Goal: Task Accomplishment & Management: Complete application form

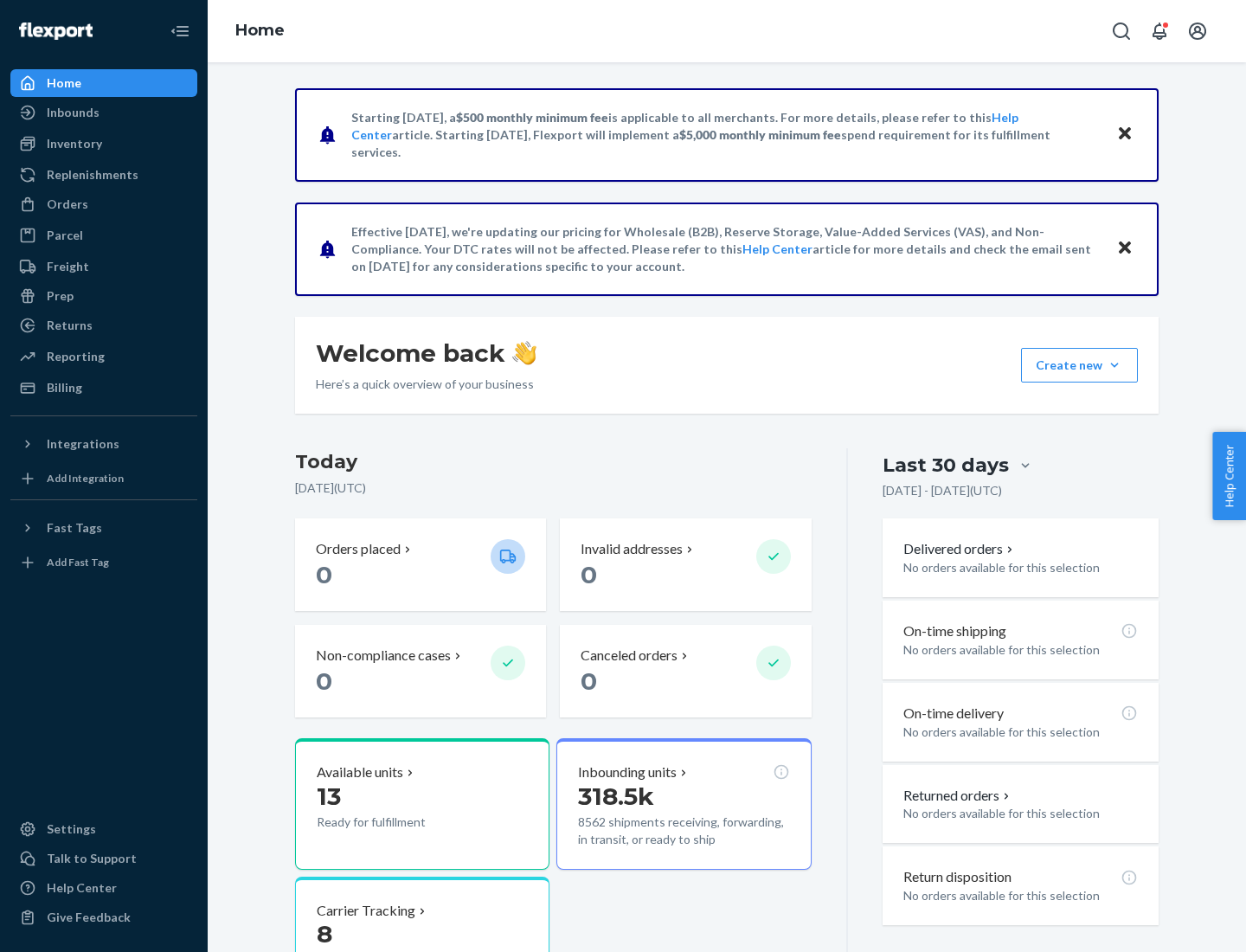
click at [1115, 365] on button "Create new Create new inbound Create new order Create new product" at bounding box center [1080, 366] width 117 height 35
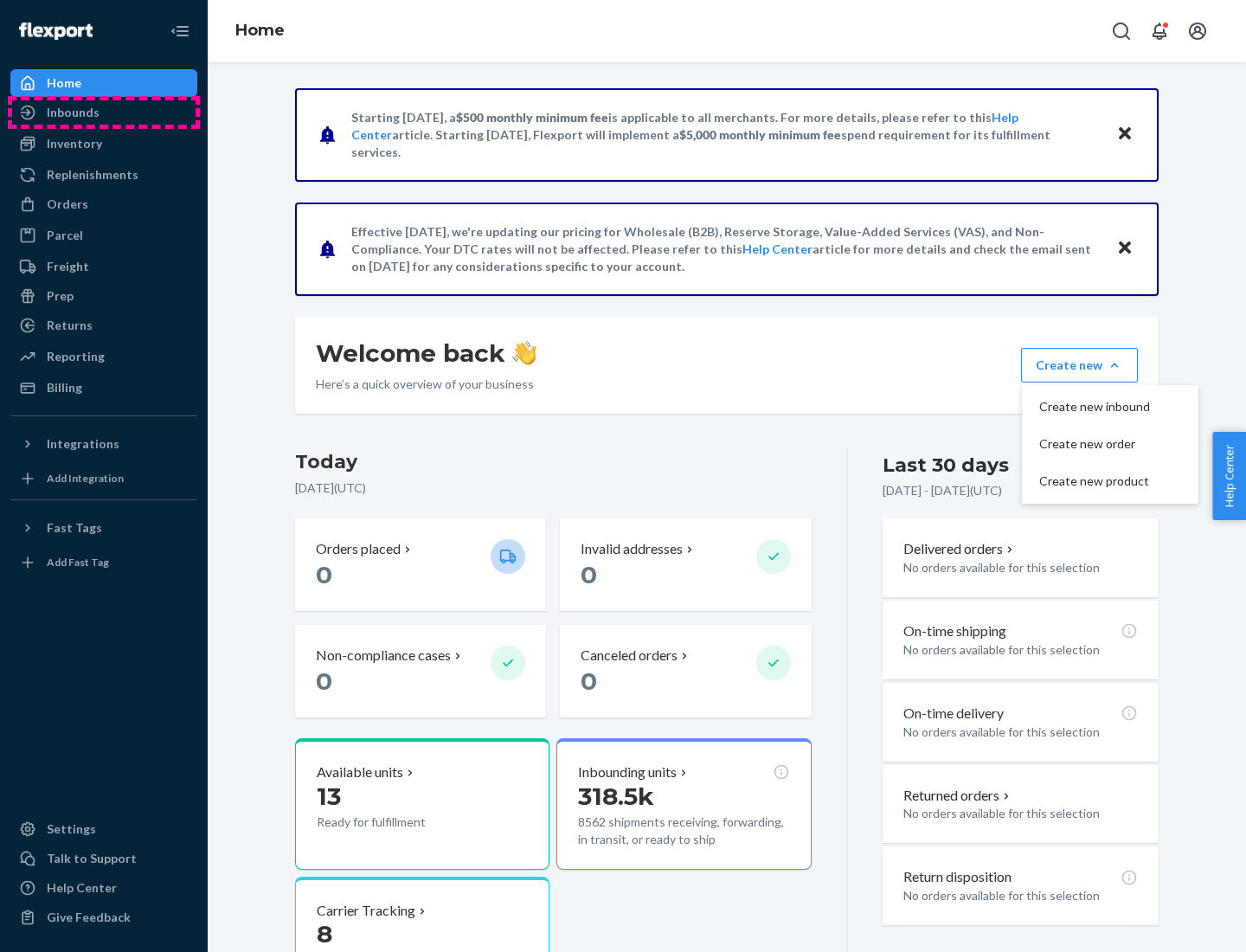
click at [104, 113] on div "Inbounds" at bounding box center [103, 112] width 184 height 24
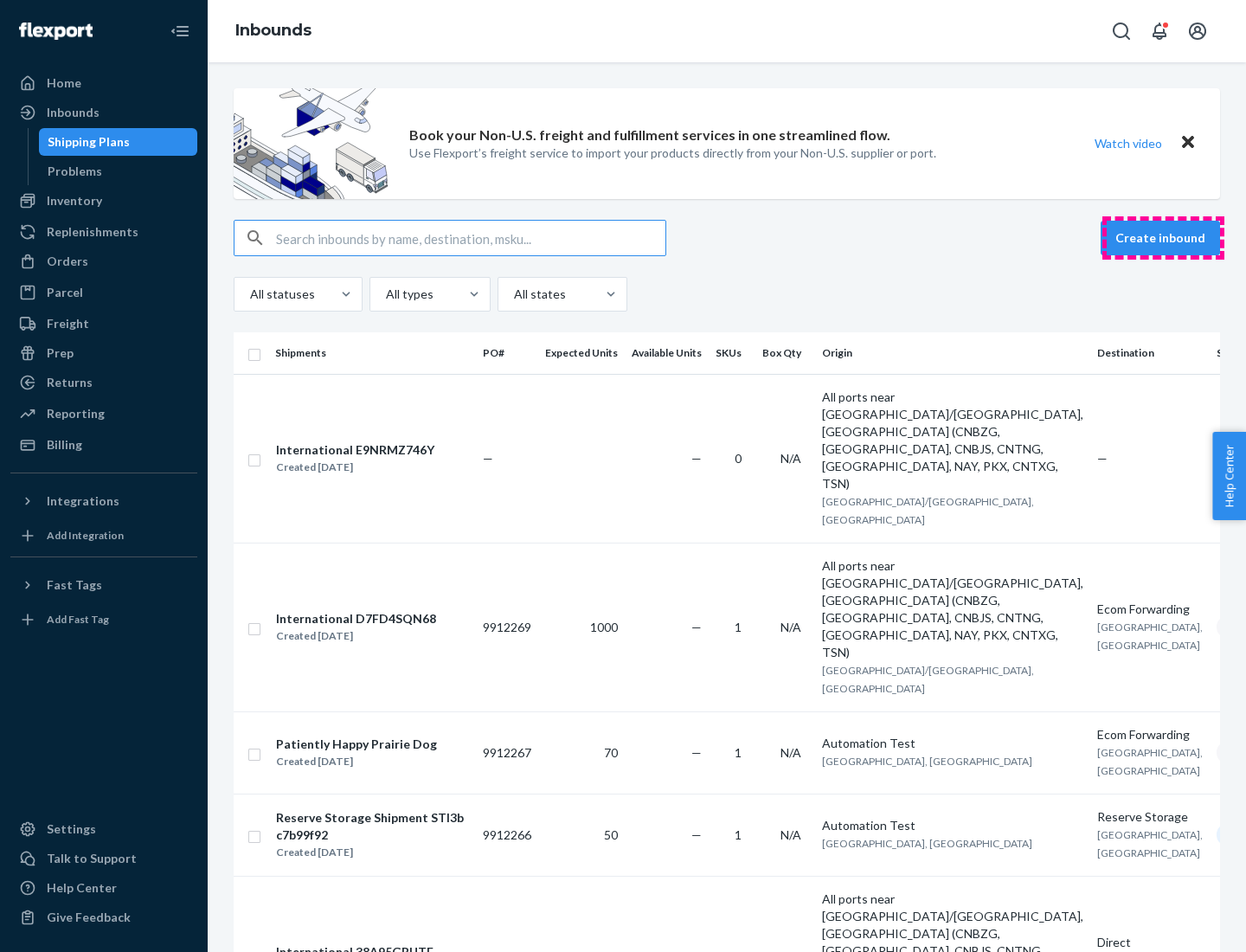
click at [1163, 238] on button "Create inbound" at bounding box center [1160, 238] width 120 height 35
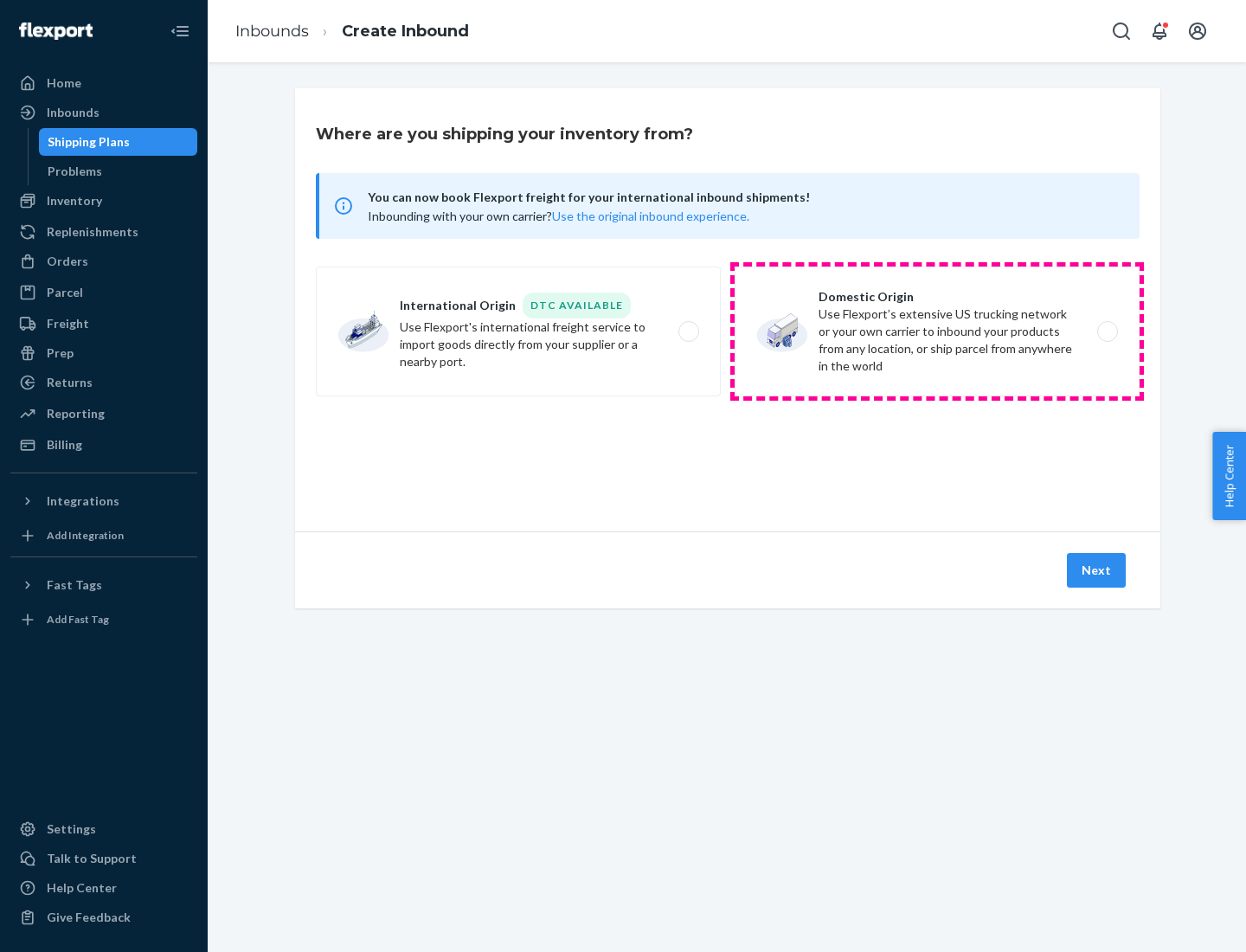
click at [938, 332] on label "Domestic Origin Use Flexport’s extensive US trucking network or your own carrie…" at bounding box center [937, 331] width 405 height 129
click at [1107, 332] on input "Domestic Origin Use Flexport’s extensive US trucking network or your own carrie…" at bounding box center [1113, 332] width 12 height 12
radio input "true"
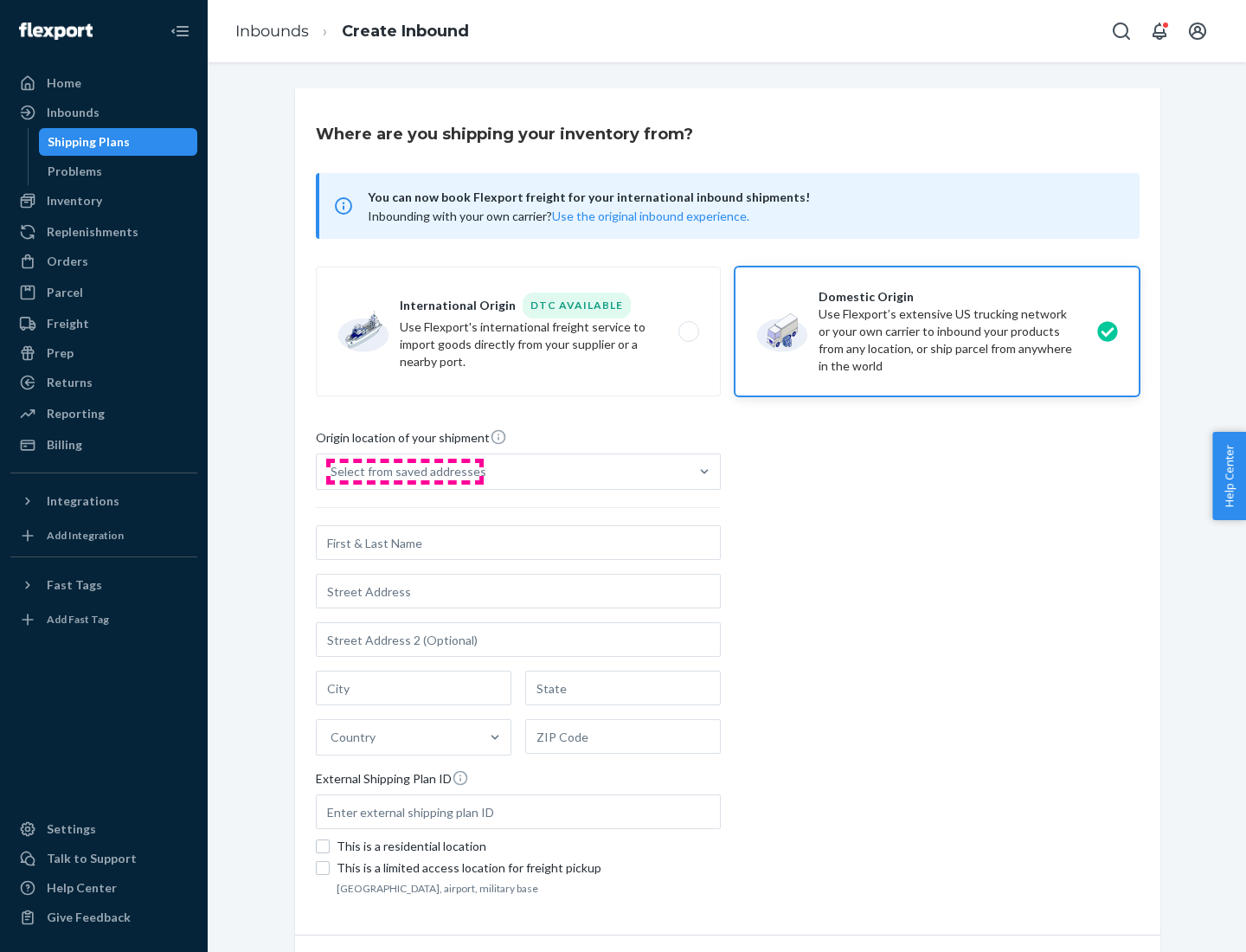
click at [405, 472] on div "Select from saved addresses" at bounding box center [409, 472] width 156 height 18
click at [333, 472] on input "Select from saved addresses" at bounding box center [332, 472] width 2 height 18
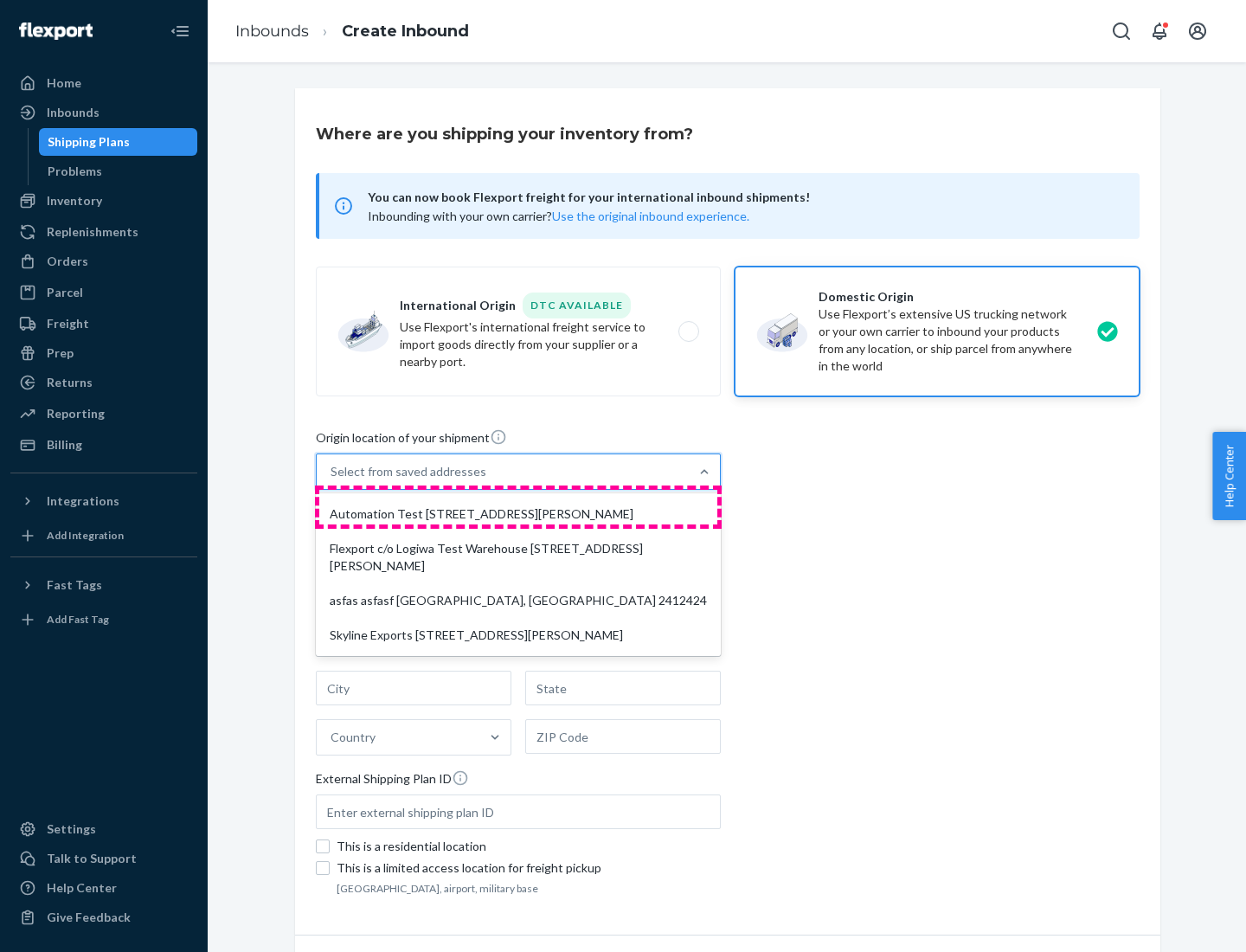
scroll to position [7, 0]
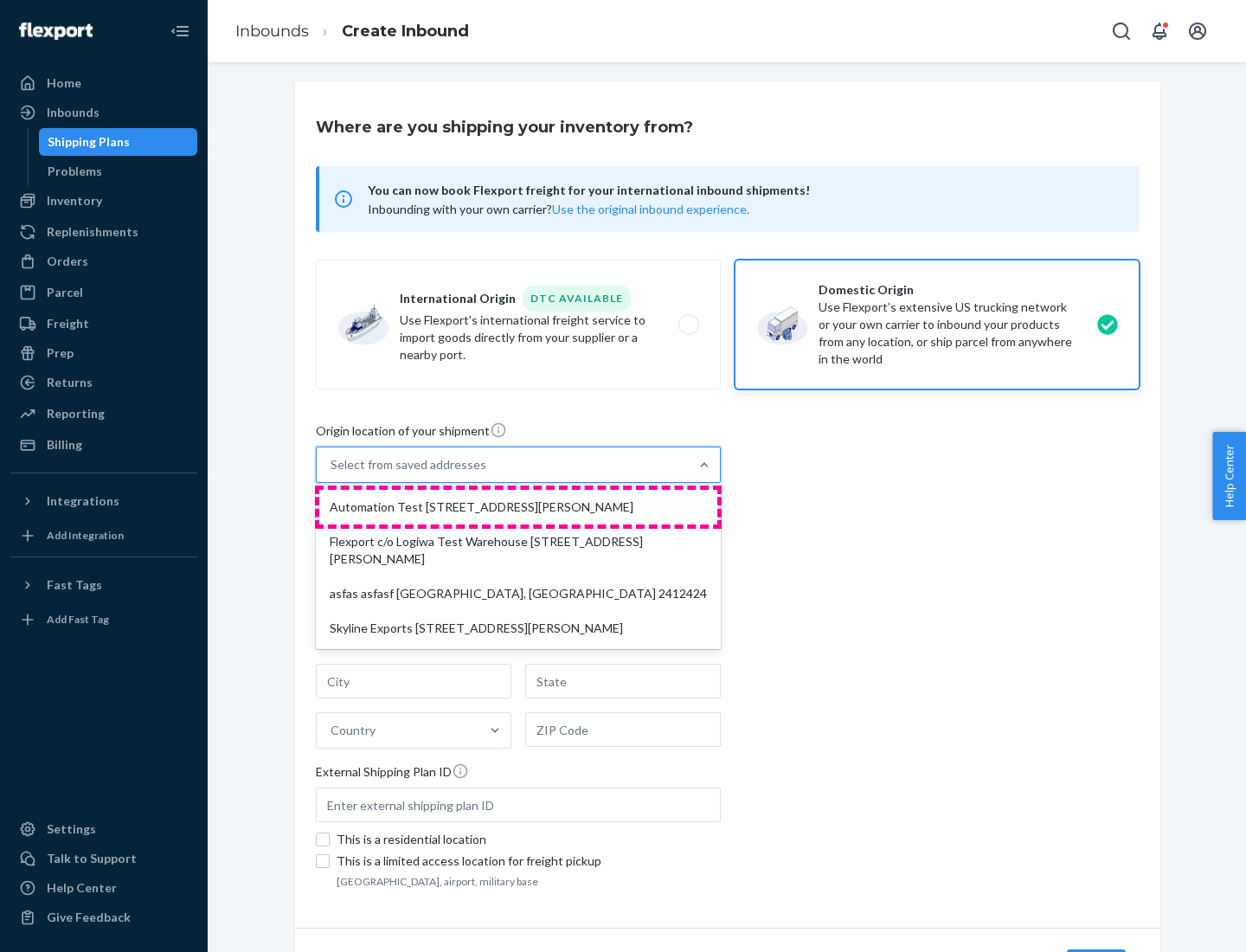
click at [518, 507] on div "Automation Test [STREET_ADDRESS][PERSON_NAME]" at bounding box center [517, 508] width 398 height 35
click at [333, 474] on input "option Automation Test [STREET_ADDRESS][PERSON_NAME] focused, 1 of 4. 4 results…" at bounding box center [332, 465] width 2 height 18
type input "Automation Test"
type input "9th Floor"
type input "[GEOGRAPHIC_DATA]"
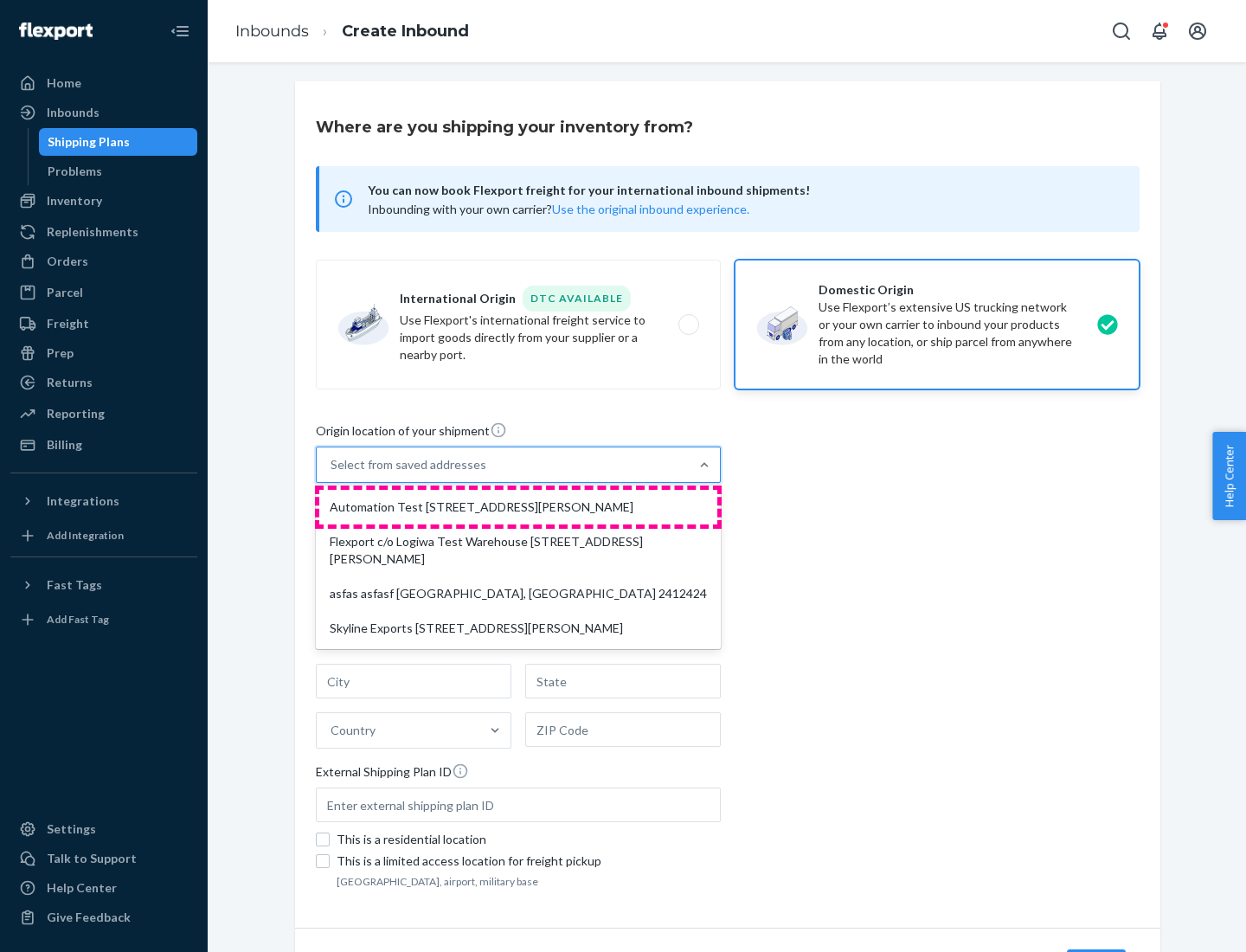
type input "CA"
type input "94104"
type input "[STREET_ADDRESS][PERSON_NAME]"
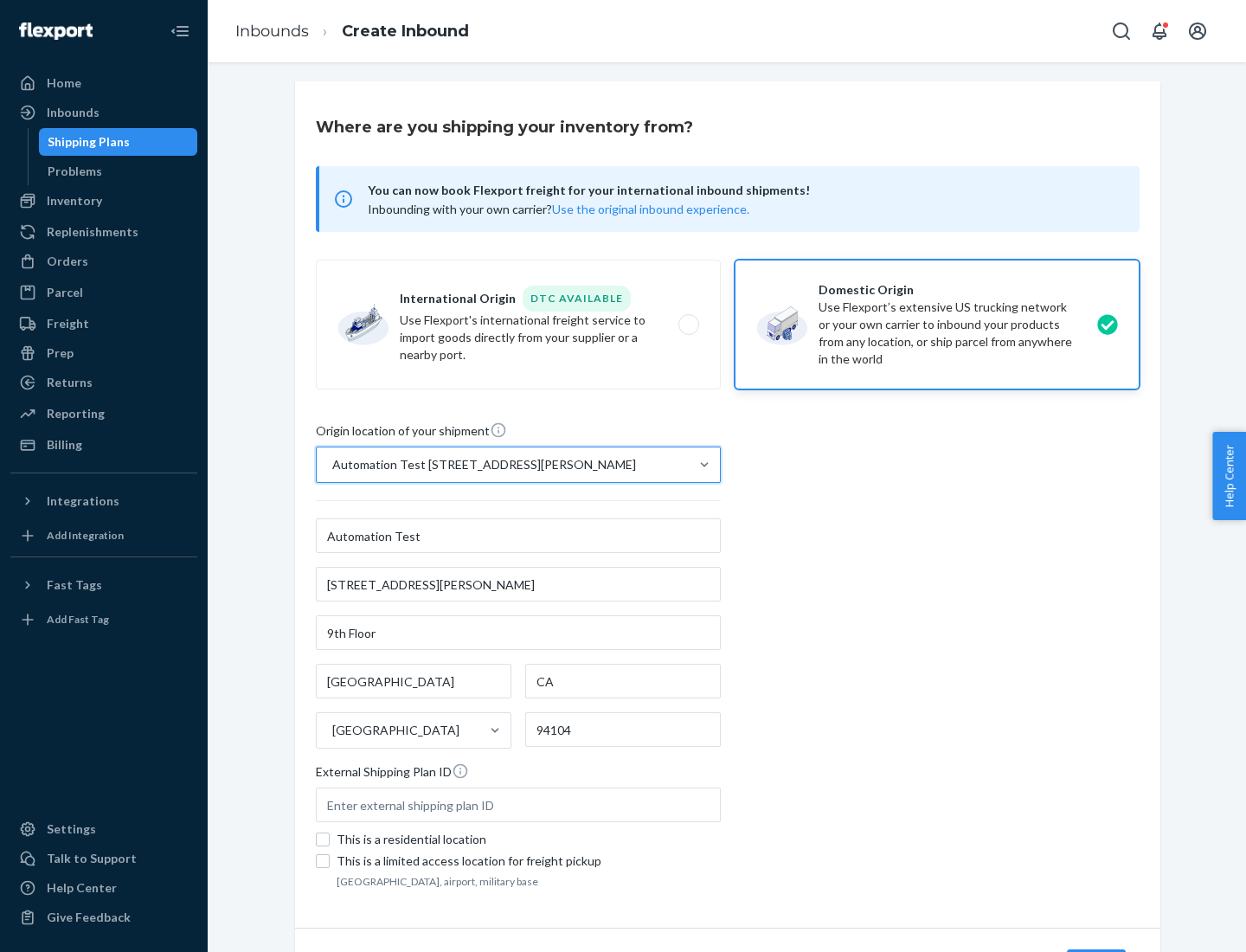
scroll to position [101, 0]
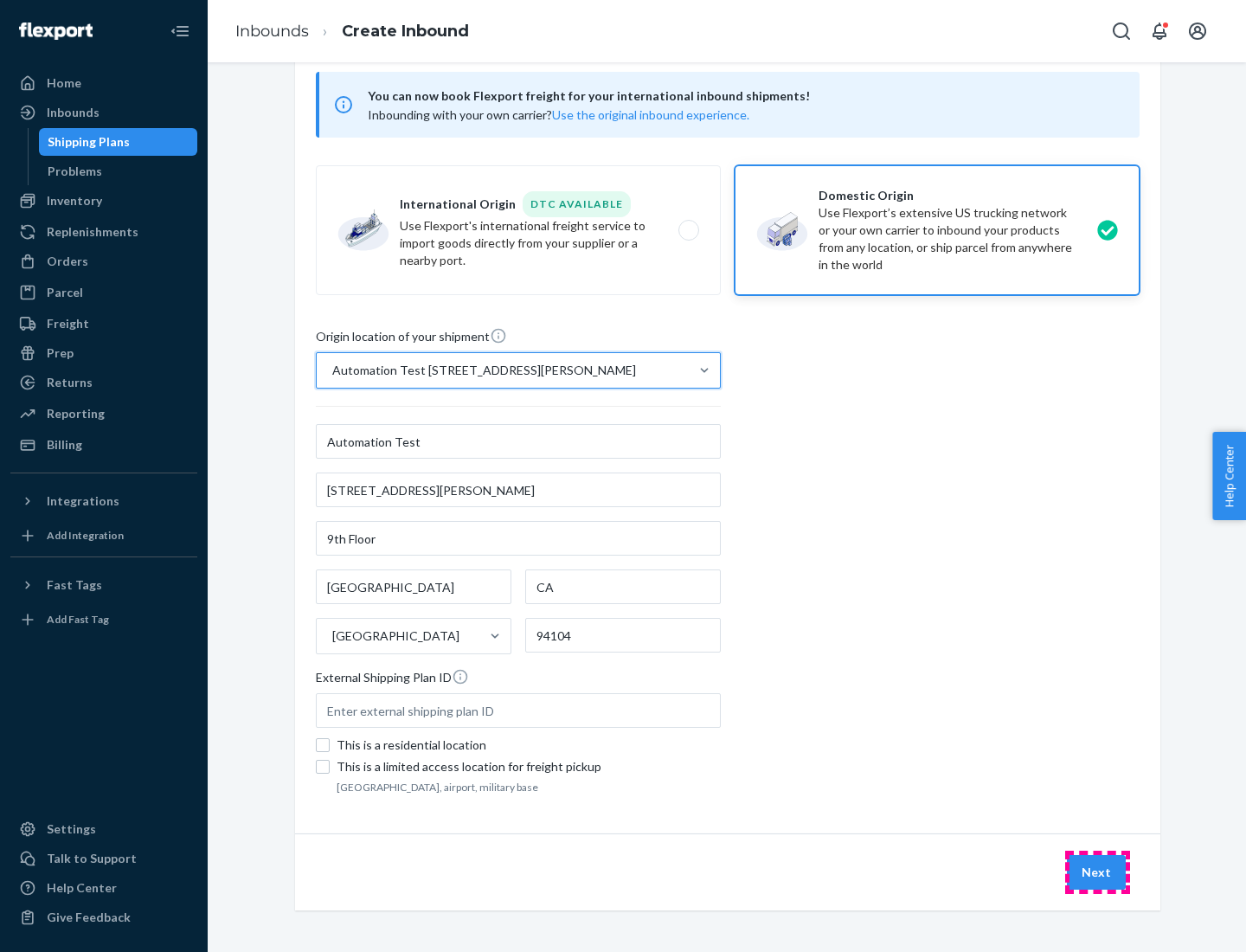
click at [1097, 872] on button "Next" at bounding box center [1096, 872] width 59 height 35
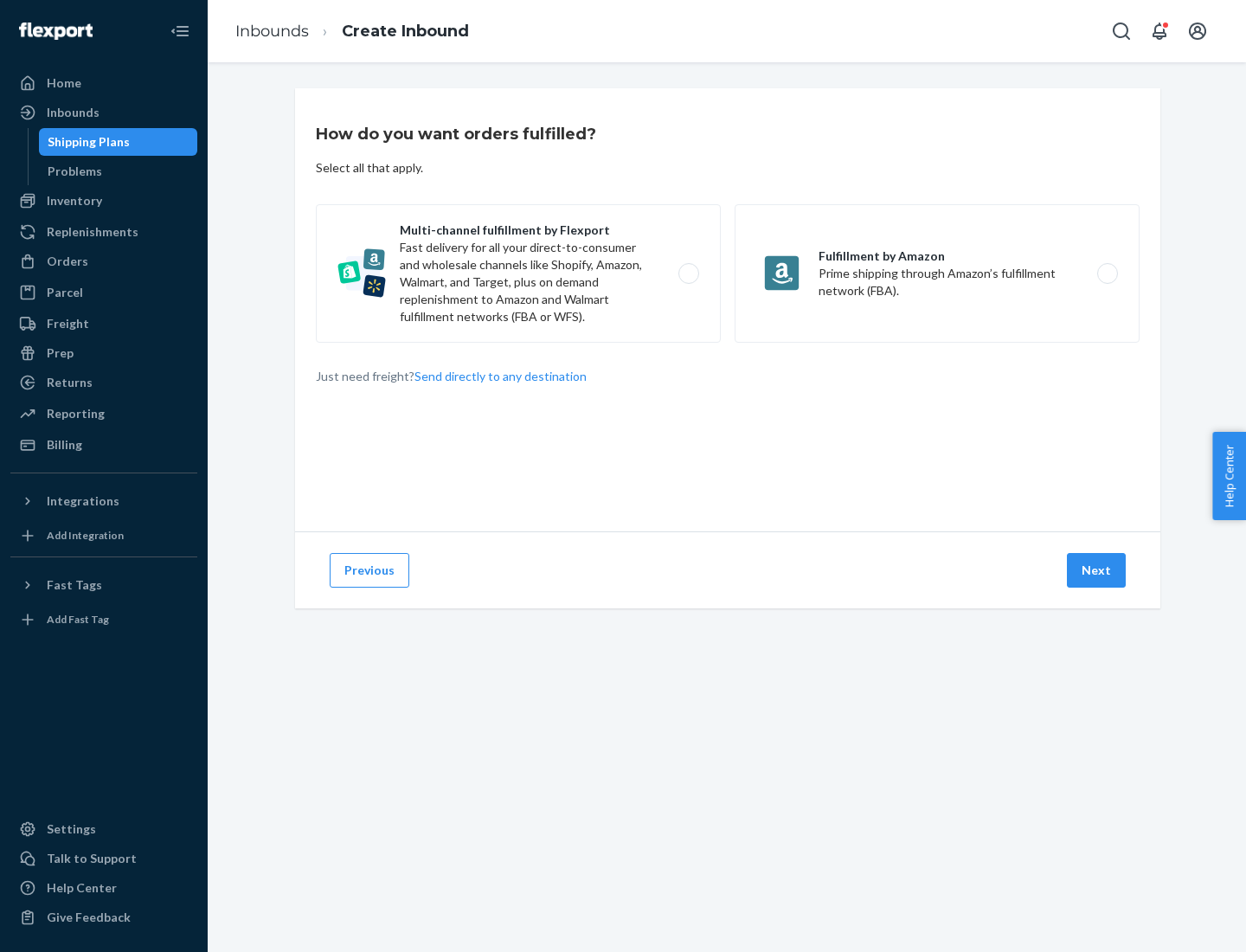
click at [518, 273] on label "Multi-channel fulfillment by Flexport Fast delivery for all your direct-to-cons…" at bounding box center [518, 273] width 405 height 138
click at [688, 273] on input "Multi-channel fulfillment by Flexport Fast delivery for all your direct-to-cons…" at bounding box center [694, 274] width 12 height 12
radio input "true"
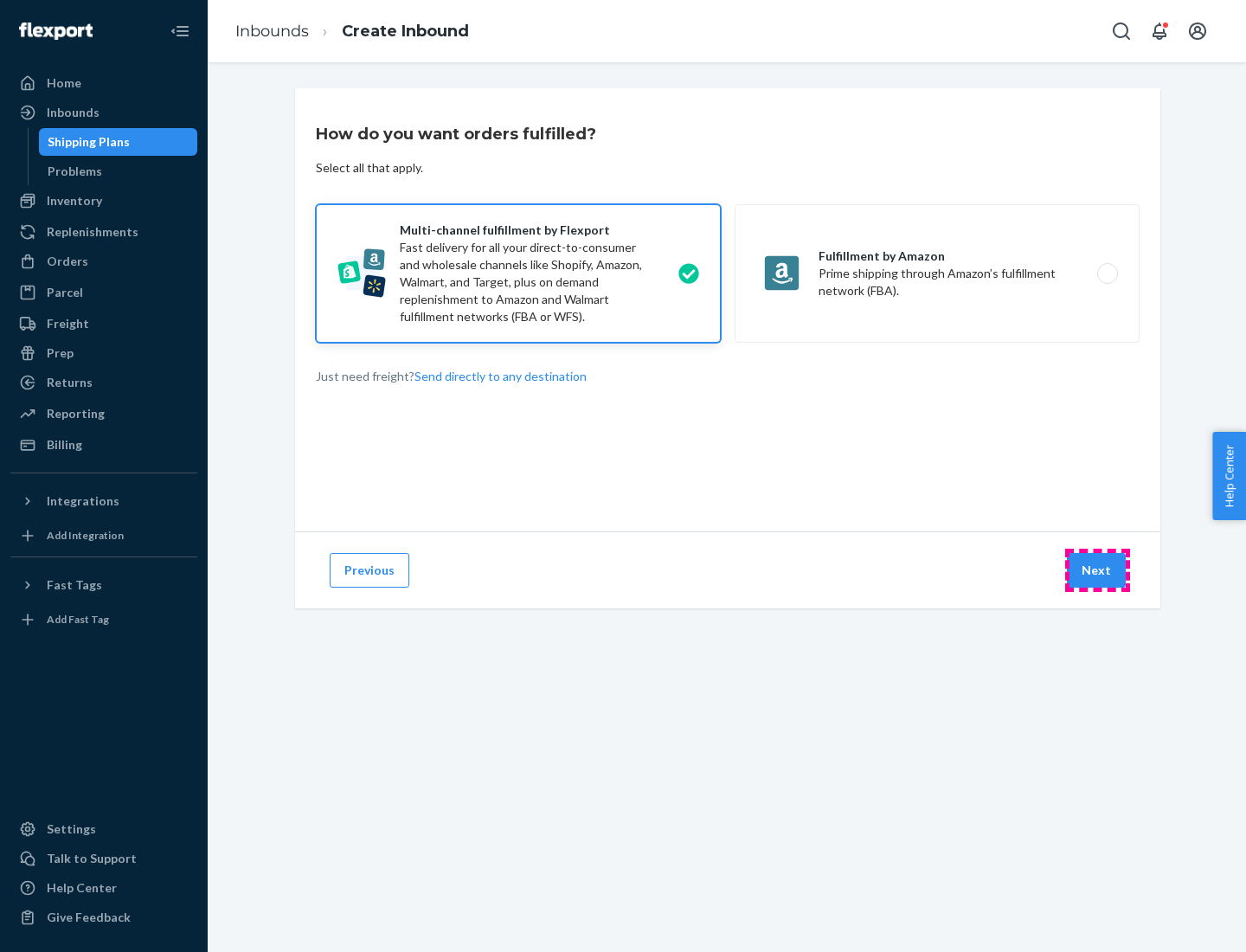
click at [1097, 570] on button "Next" at bounding box center [1096, 571] width 59 height 35
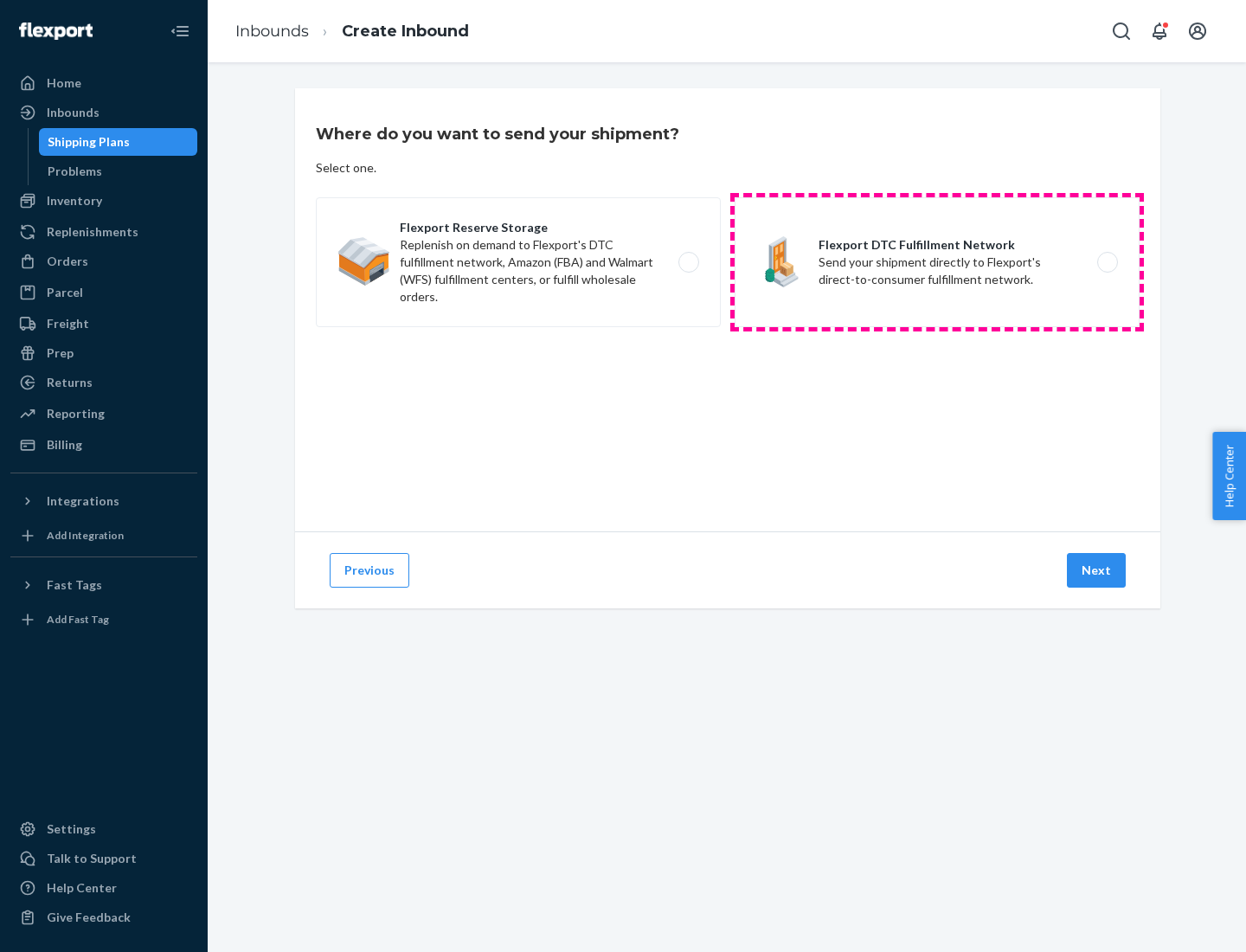
click at [938, 263] on label "Flexport DTC Fulfillment Network Send your shipment directly to Flexport's dire…" at bounding box center [937, 262] width 405 height 129
click at [1107, 263] on input "Flexport DTC Fulfillment Network Send your shipment directly to Flexport's dire…" at bounding box center [1113, 263] width 12 height 12
radio input "true"
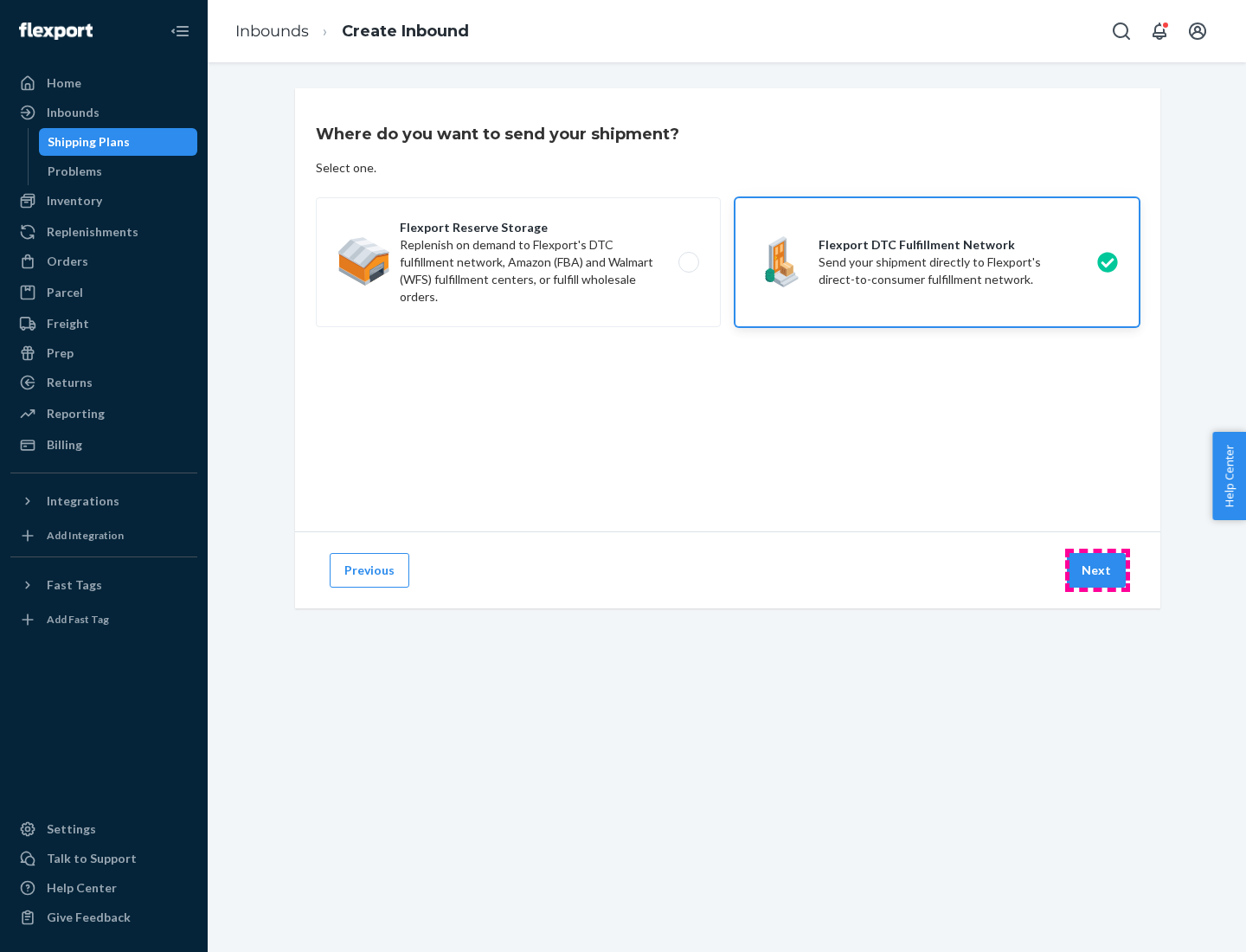
click at [1097, 570] on button "Next" at bounding box center [1096, 571] width 59 height 35
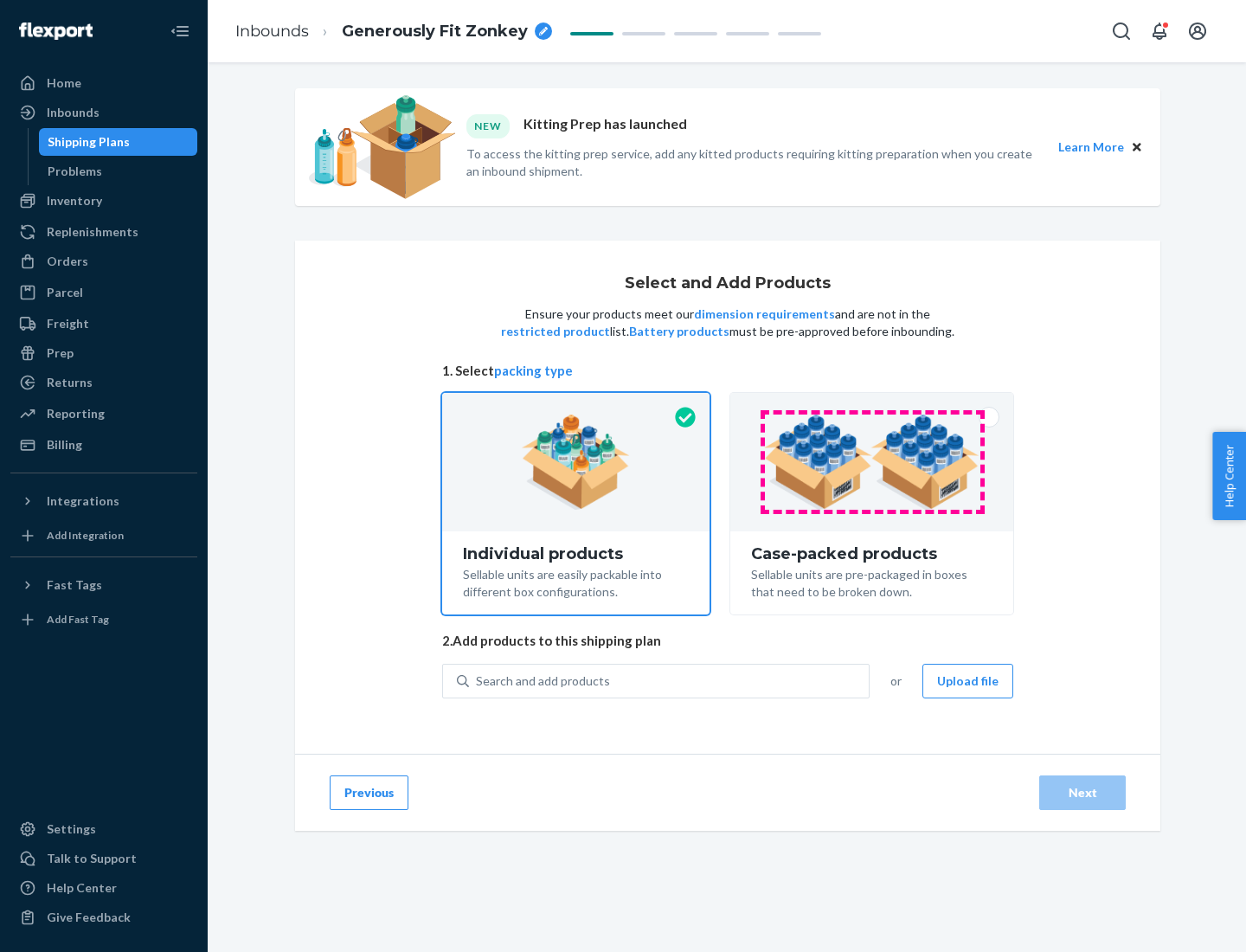
click at [872, 462] on img at bounding box center [872, 462] width 216 height 95
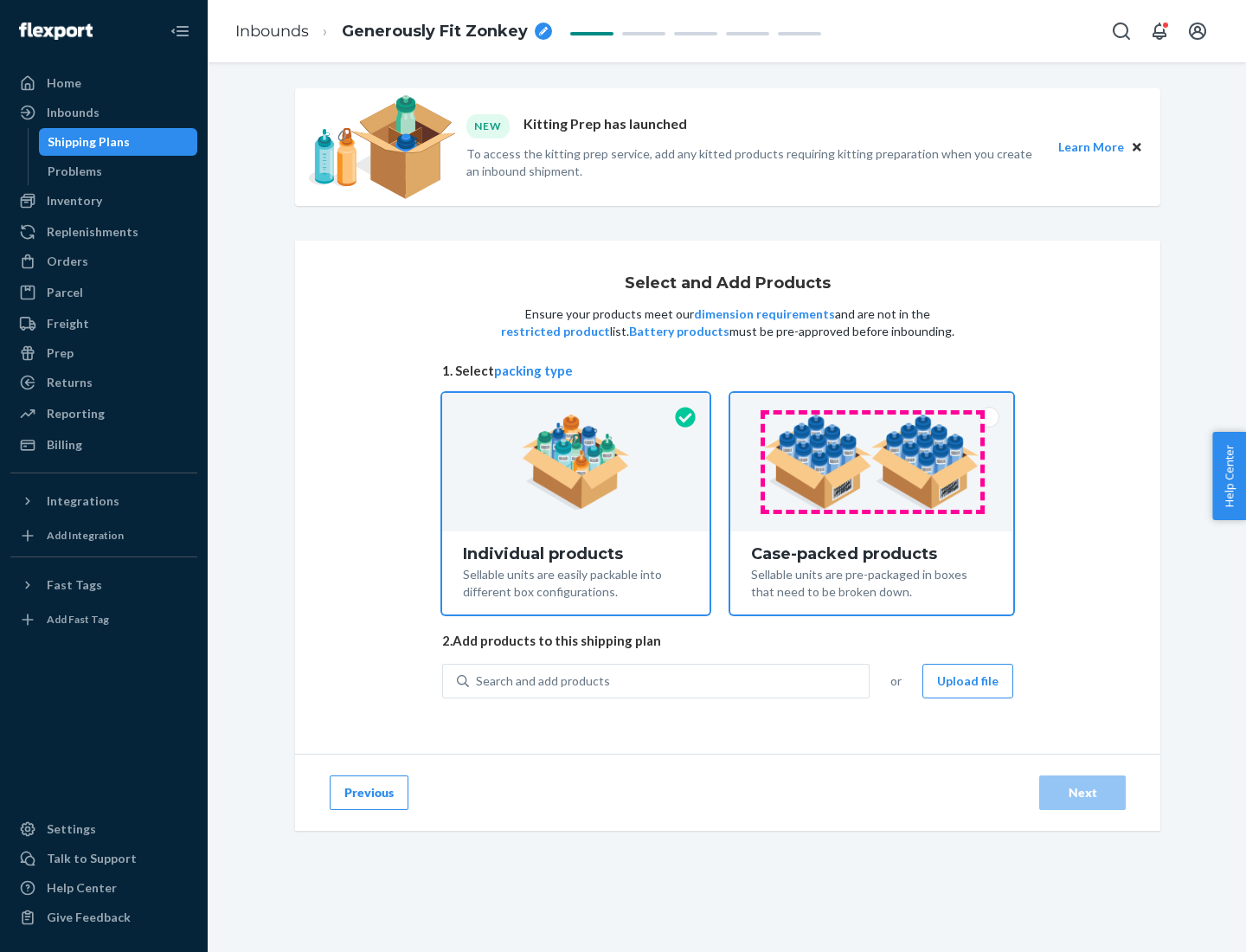
click at [872, 405] on input "Case-packed products Sellable units are pre-packaged in boxes that need to be b…" at bounding box center [872, 399] width 12 height 12
radio input "true"
radio input "false"
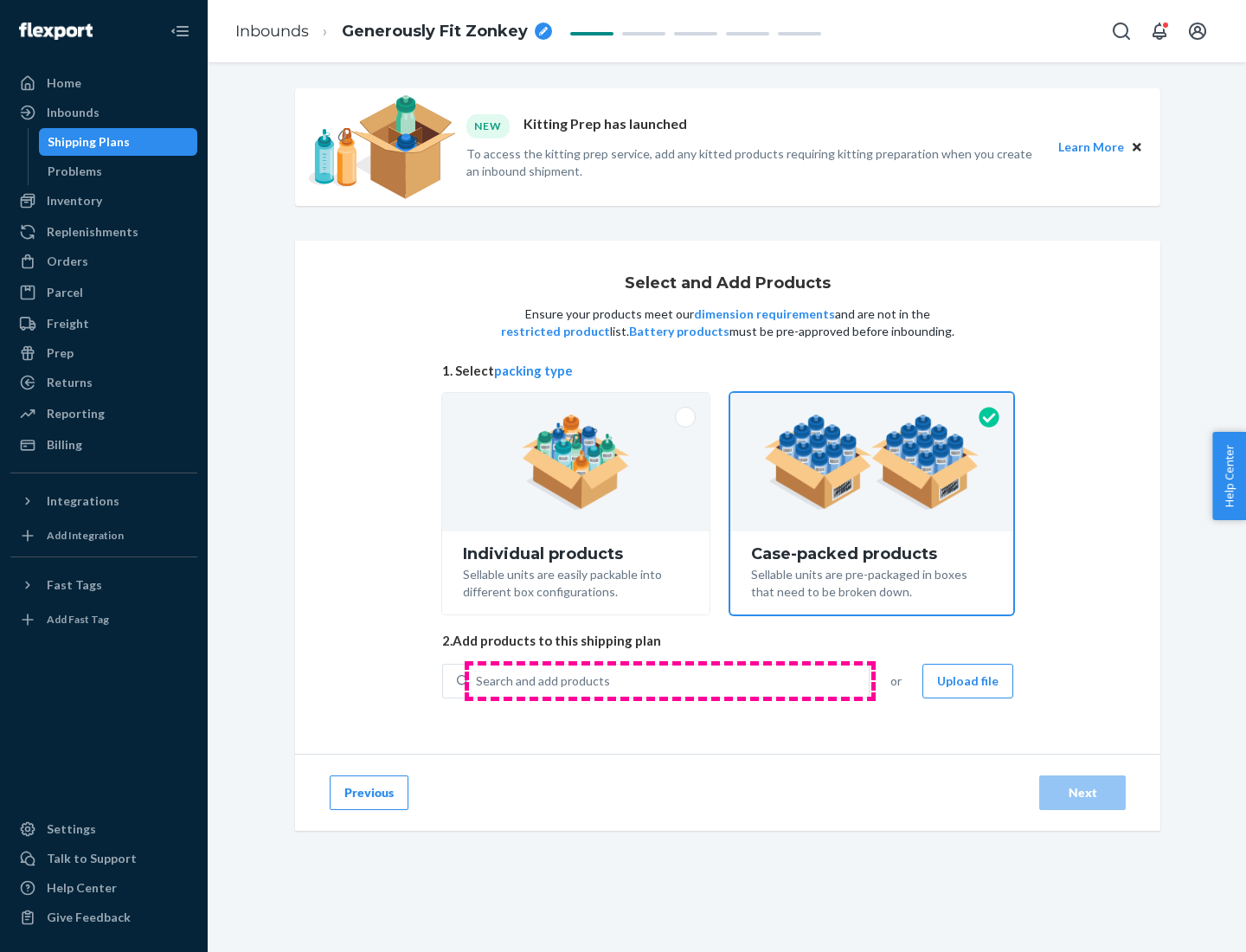
click at [670, 680] on div "Search and add products" at bounding box center [668, 681] width 400 height 31
click at [478, 680] on input "Search and add products" at bounding box center [477, 681] width 2 height 18
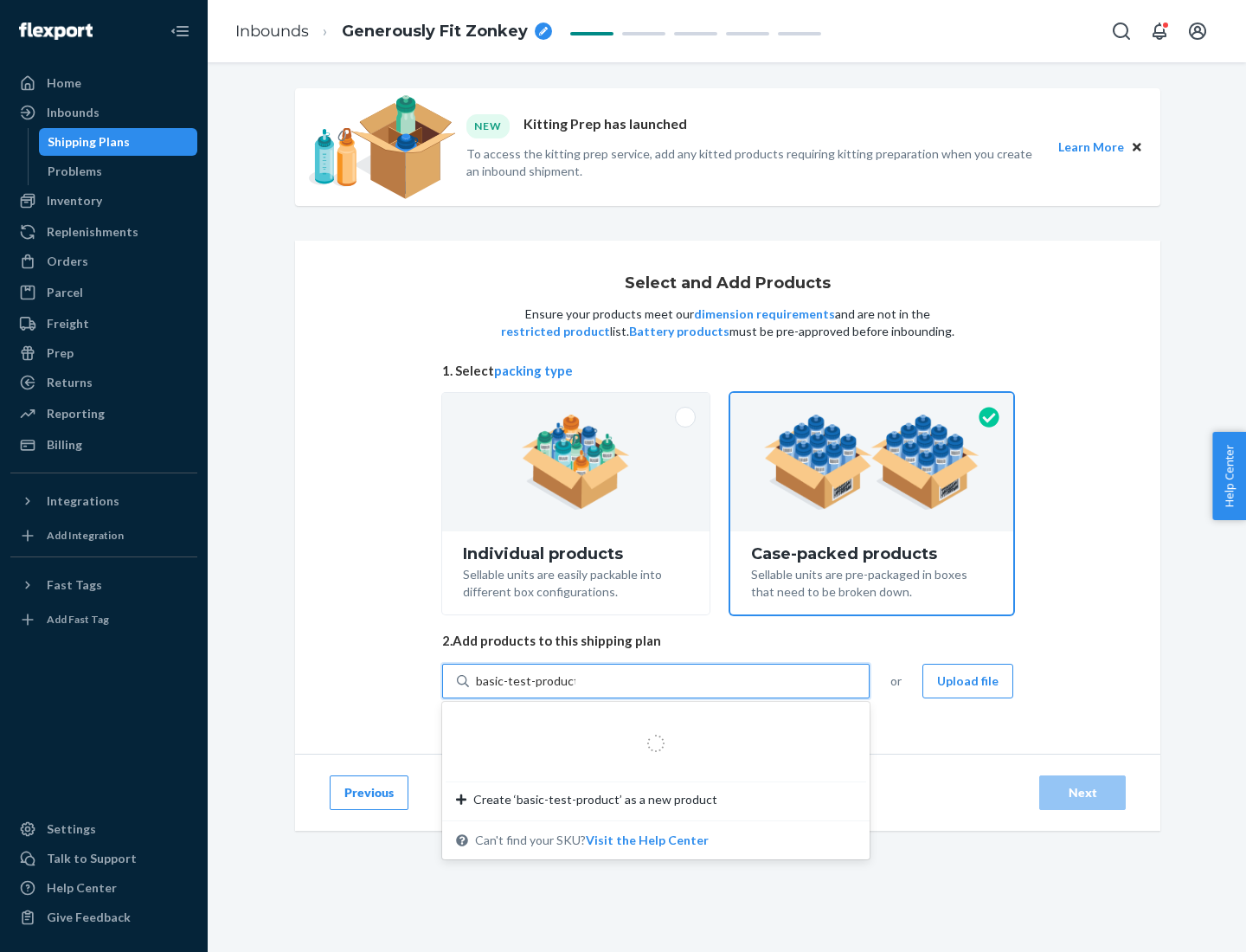
type input "basic-test-product-1"
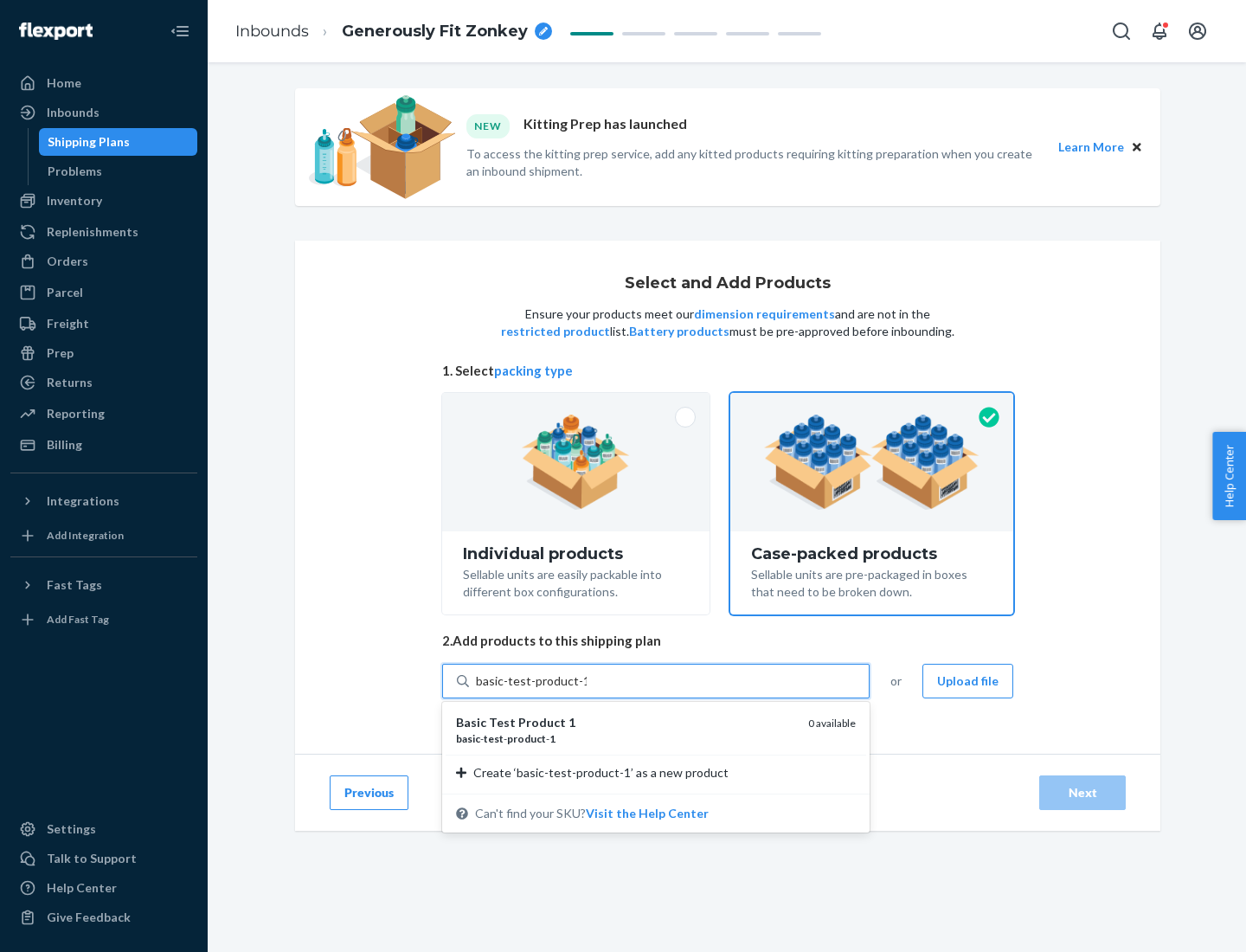
click at [625, 738] on div "basic - test - product - 1" at bounding box center [625, 738] width 338 height 15
click at [587, 689] on input "basic-test-product-1" at bounding box center [531, 681] width 111 height 18
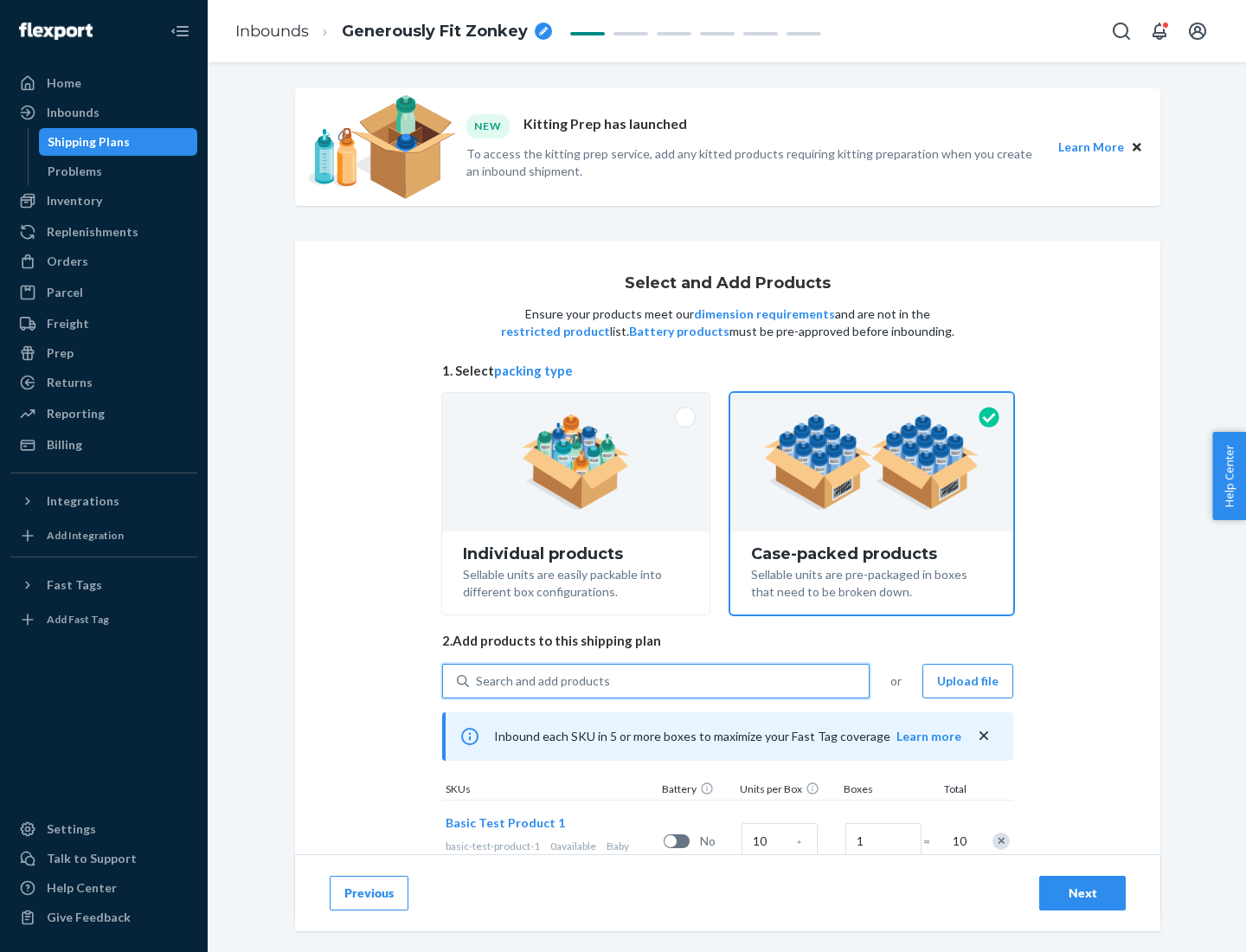
scroll to position [62, 0]
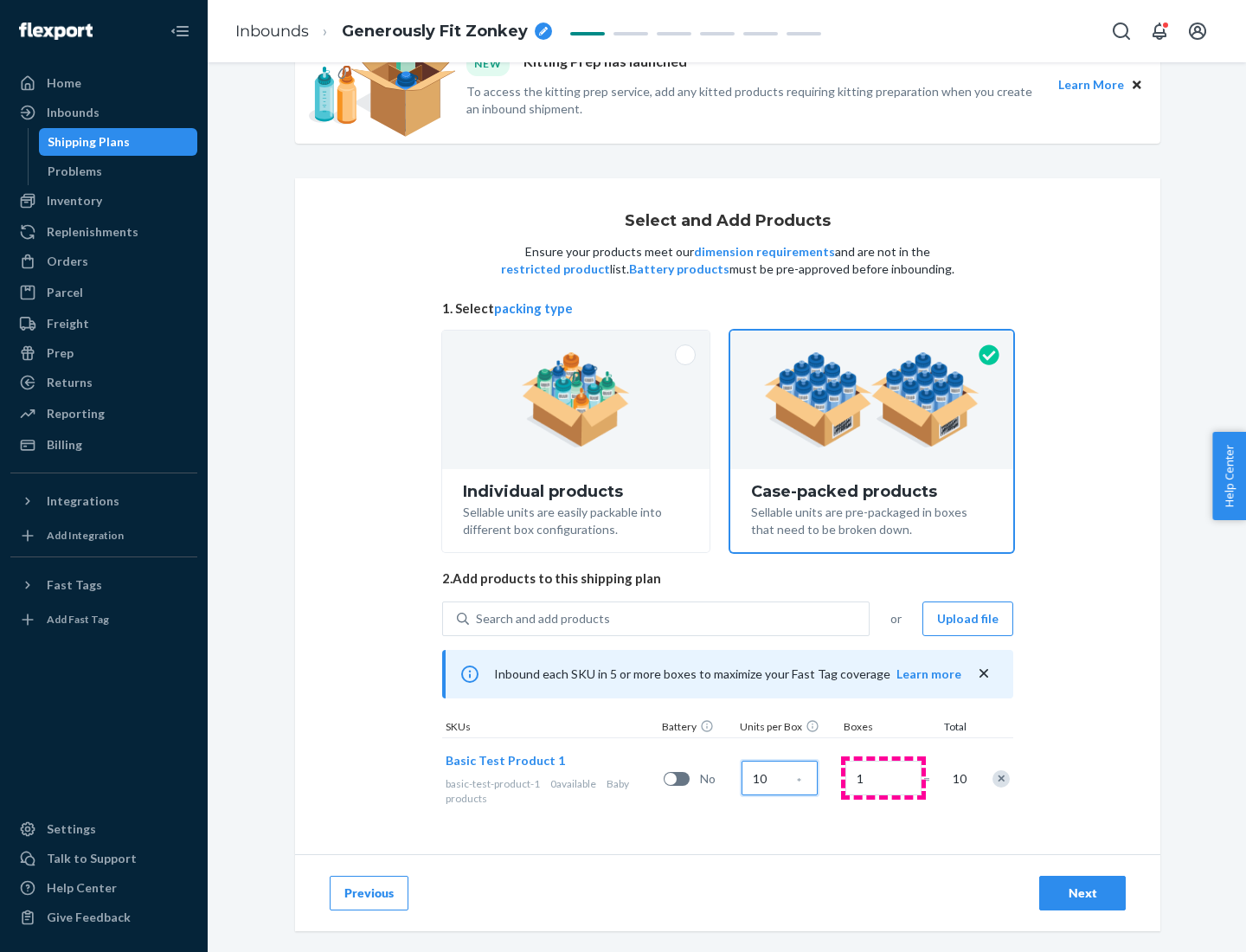
type input "10"
type input "7"
click at [1083, 893] on div "Next" at bounding box center [1083, 893] width 57 height 18
radio input "true"
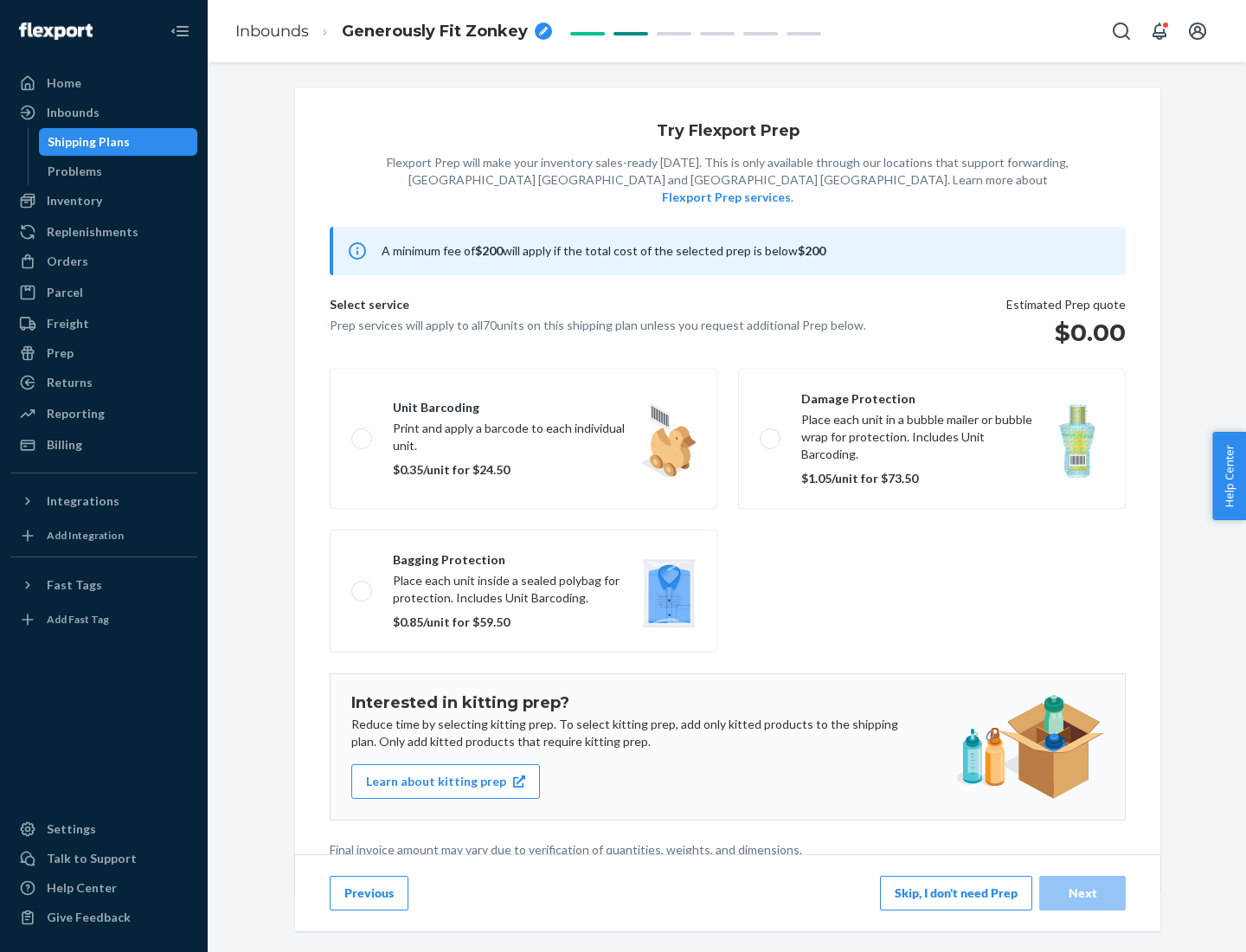
scroll to position [4, 0]
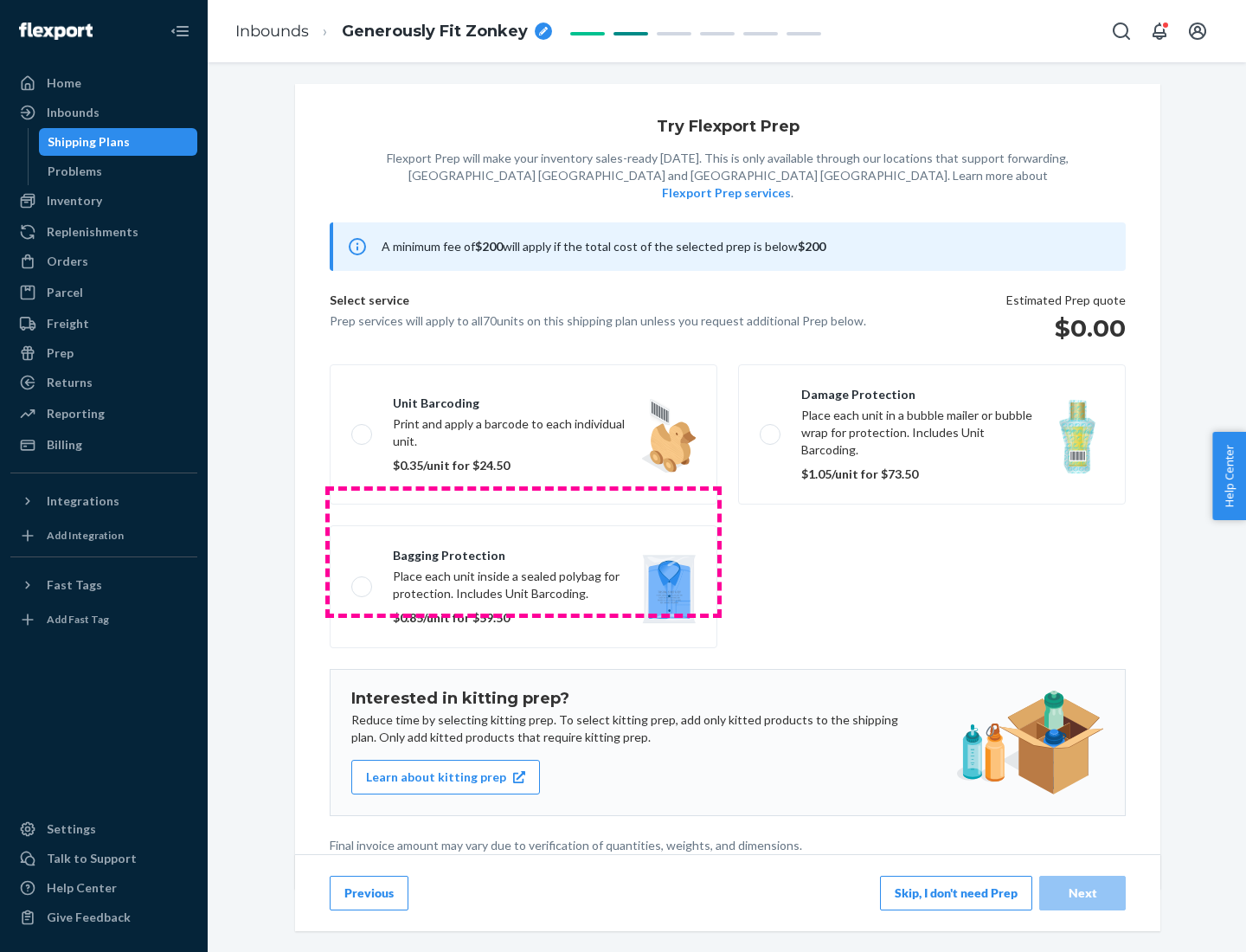
click at [523, 551] on label "Bagging protection Place each unit inside a sealed polybag for protection. Incl…" at bounding box center [523, 586] width 388 height 123
click at [363, 581] on input "Bagging protection Place each unit inside a sealed polybag for protection. Incl…" at bounding box center [357, 586] width 12 height 12
checkbox input "true"
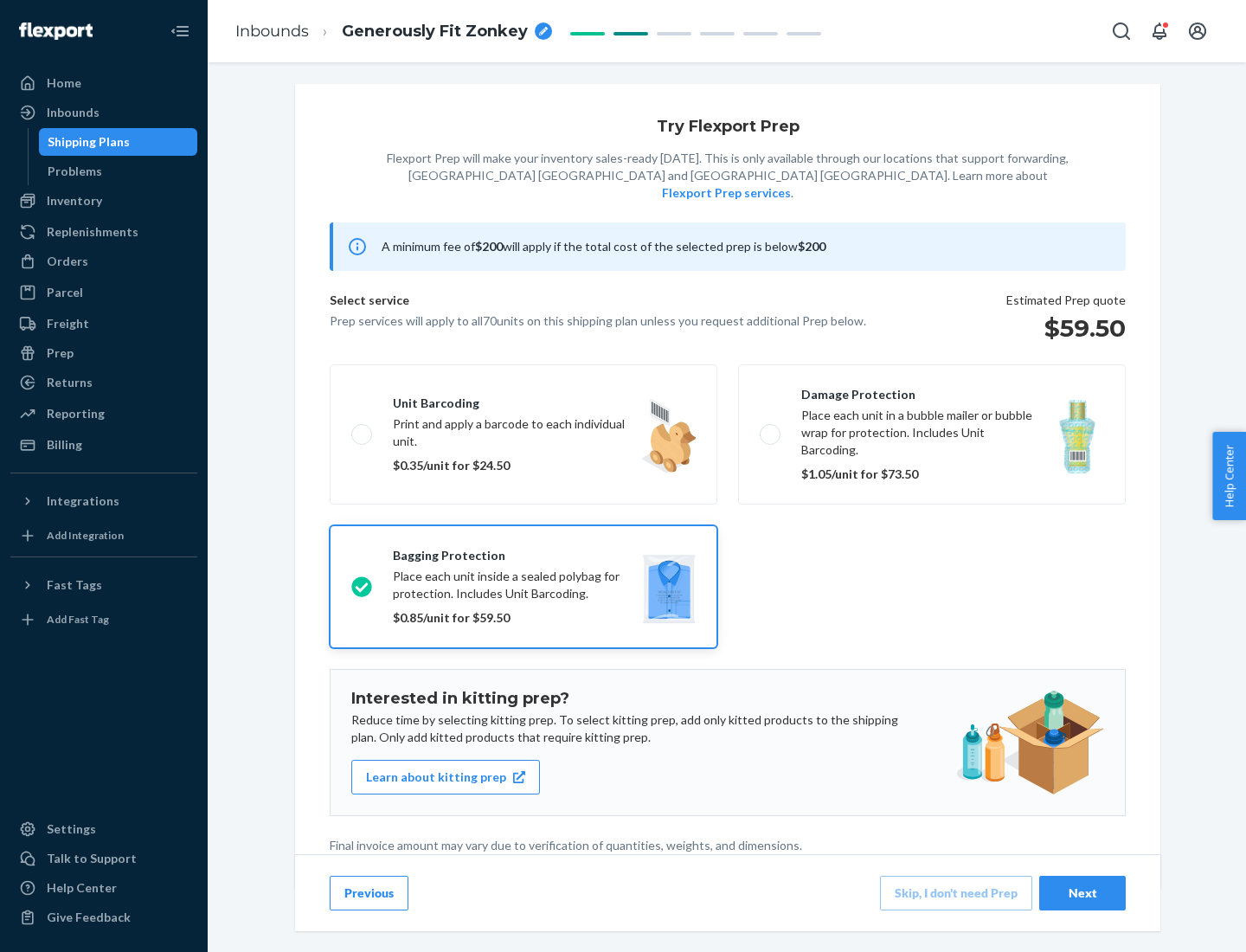
click at [1083, 892] on div "Next" at bounding box center [1083, 893] width 57 height 18
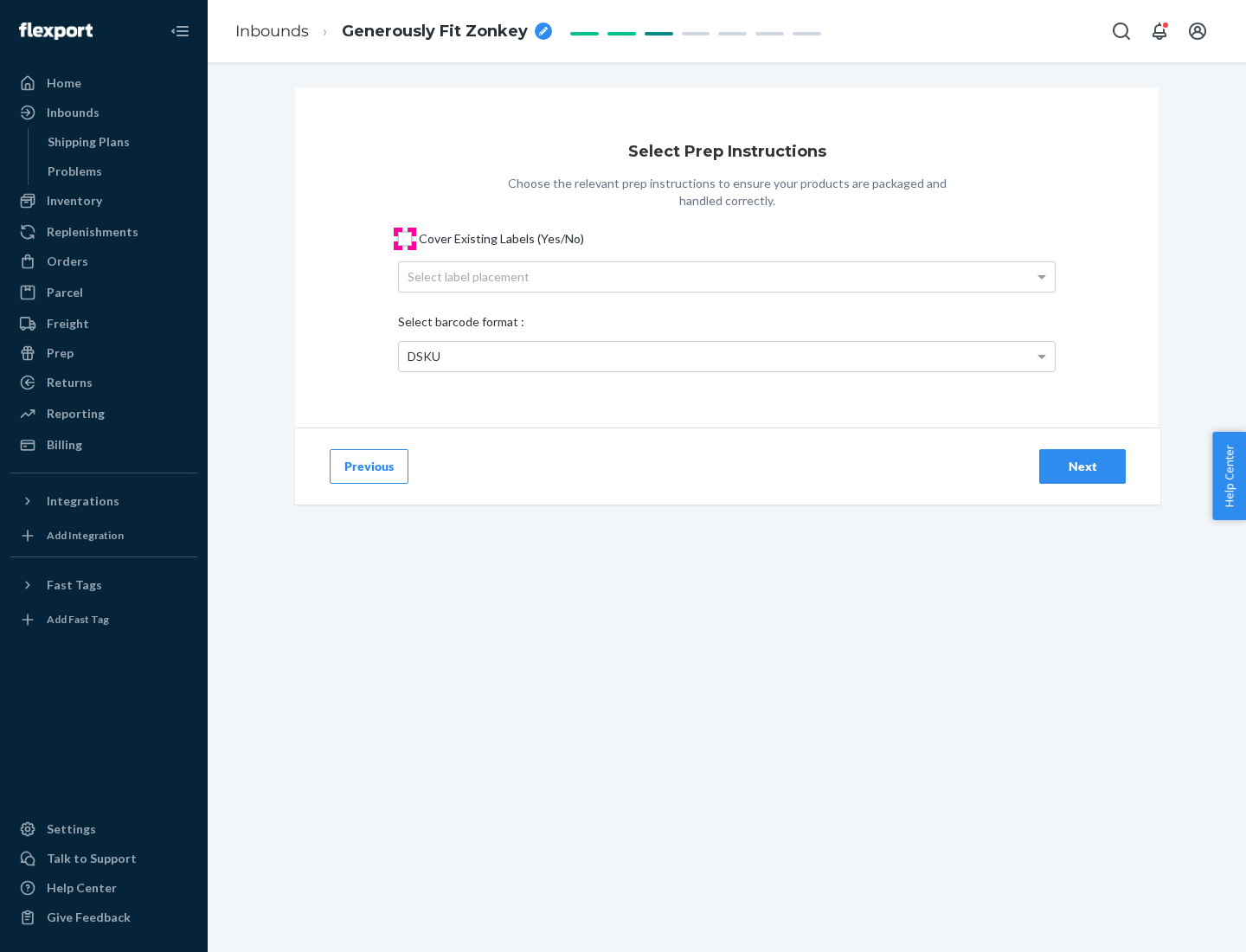
click at [405, 238] on input "Cover Existing Labels (Yes/No)" at bounding box center [405, 238] width 14 height 14
checkbox input "true"
click at [727, 276] on div "Select label placement" at bounding box center [727, 277] width 656 height 29
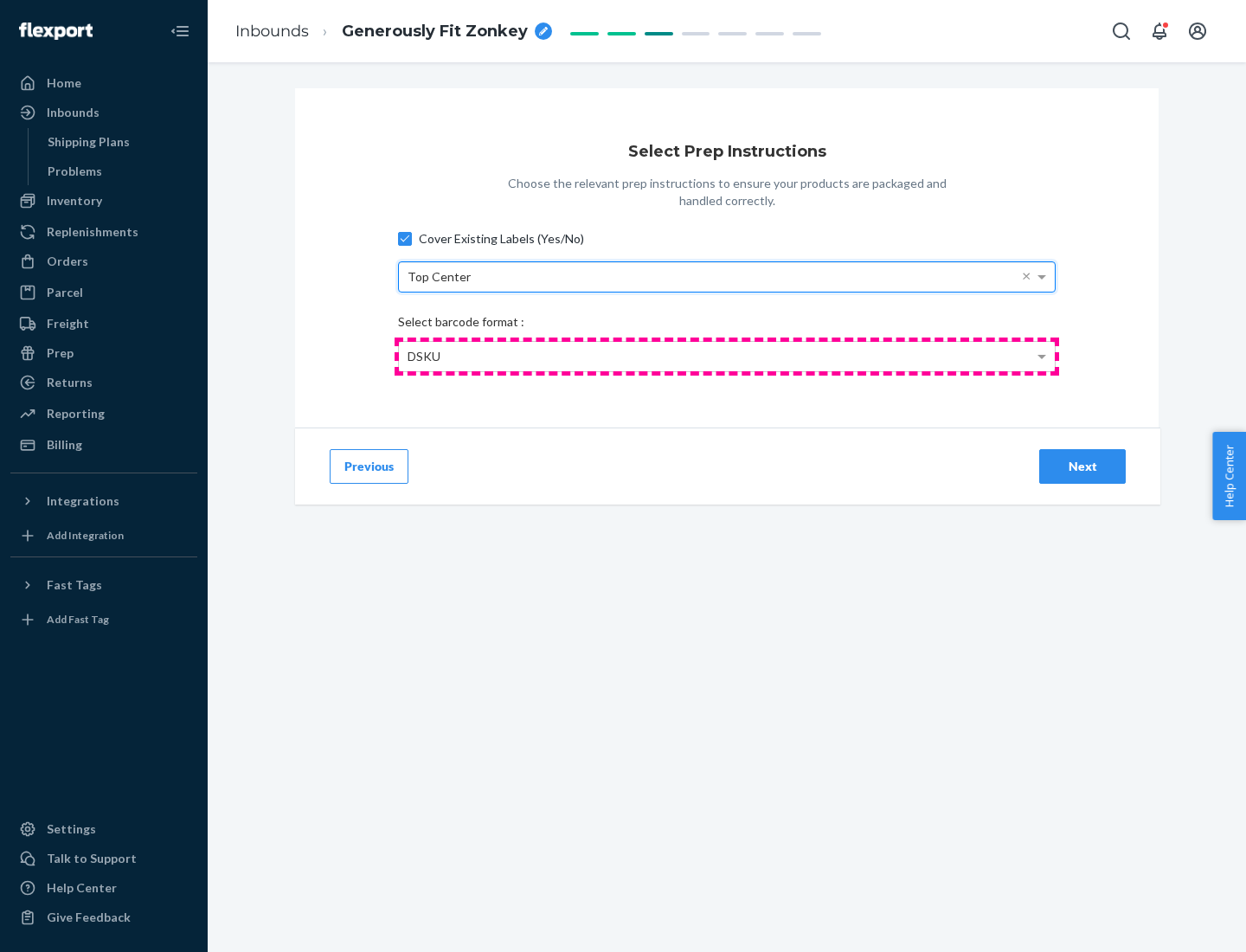
click at [727, 356] on div "DSKU" at bounding box center [727, 356] width 656 height 29
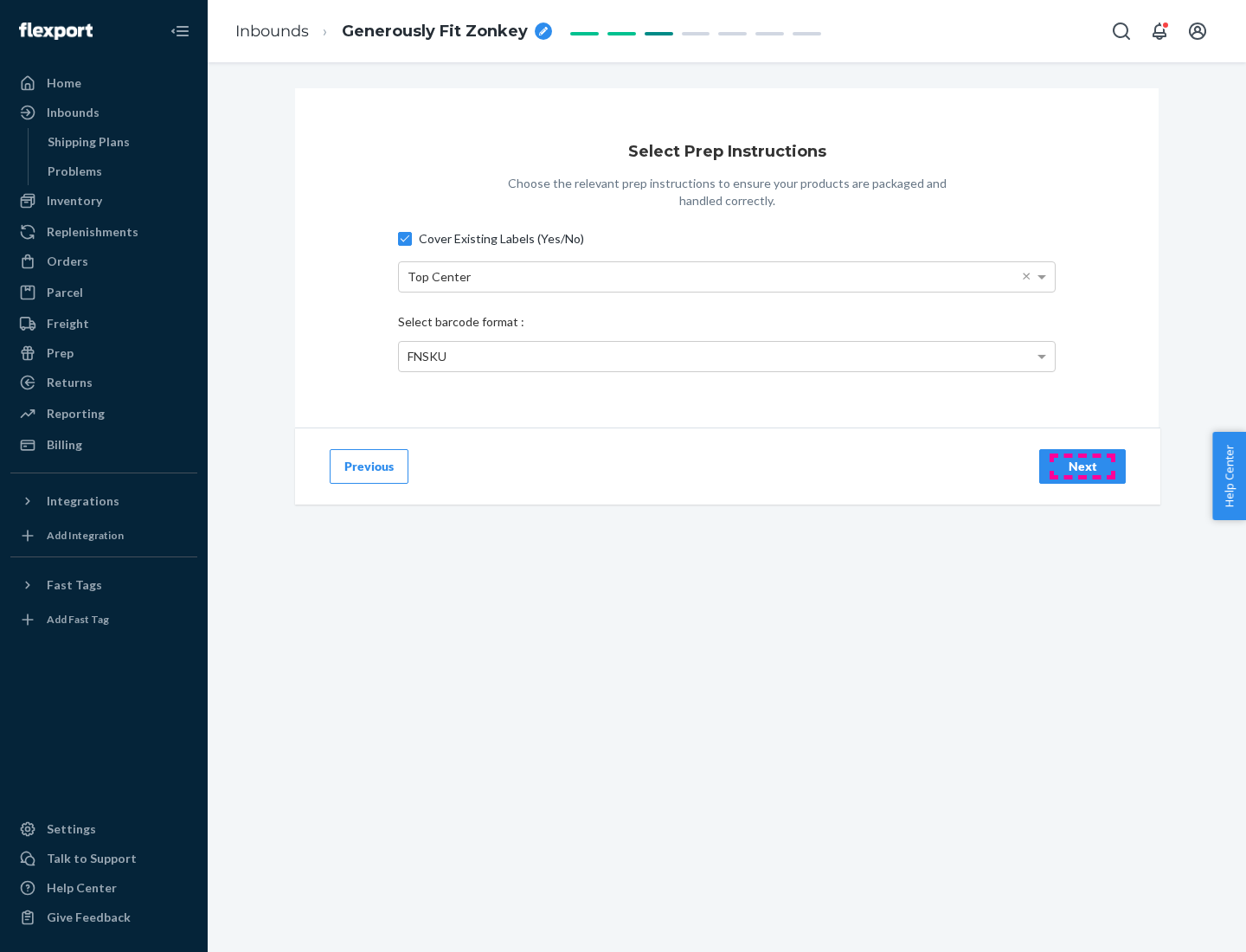
click at [1083, 466] on div "Next" at bounding box center [1083, 467] width 57 height 18
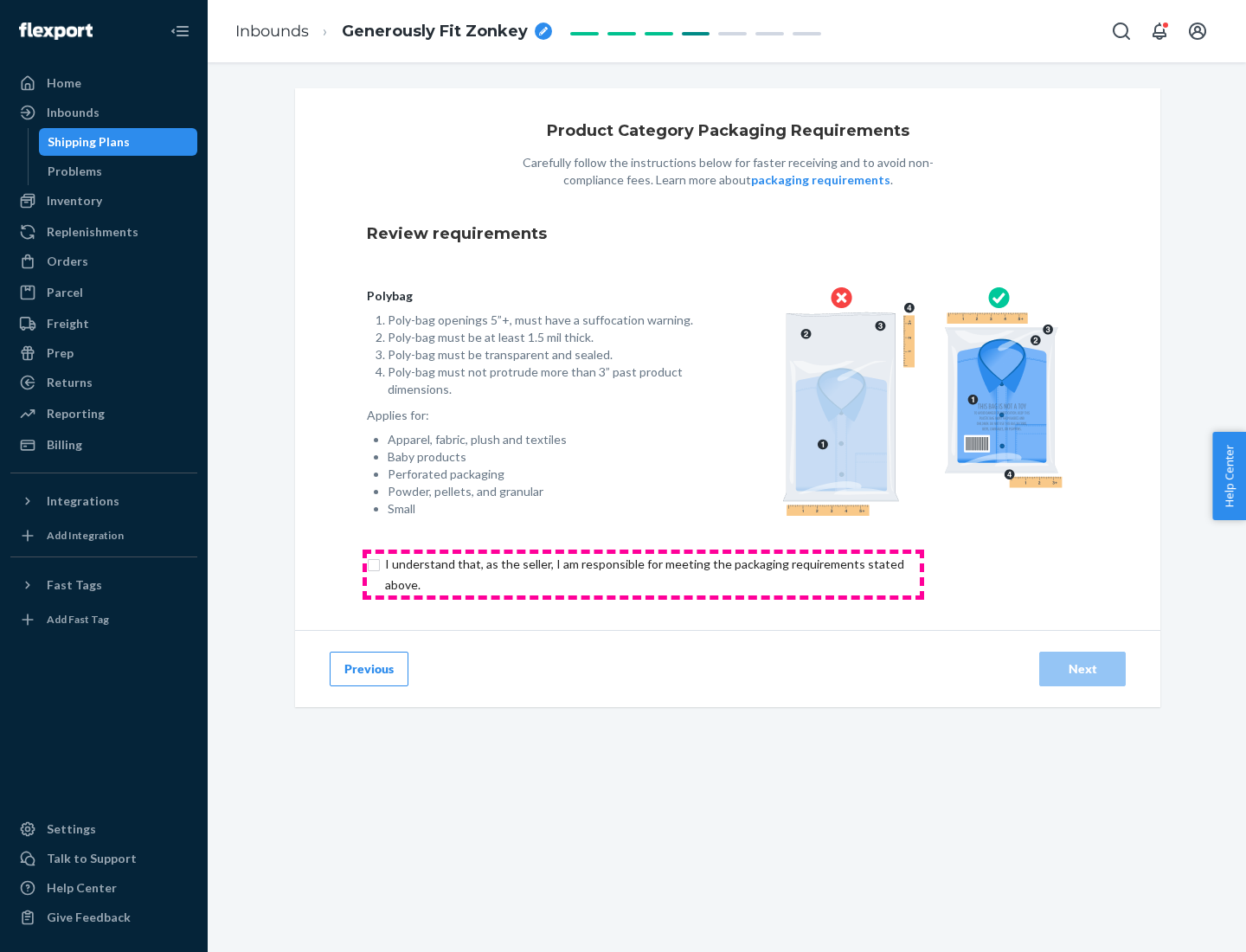
click at [643, 574] on input "checkbox" at bounding box center [655, 574] width 576 height 42
checkbox input "true"
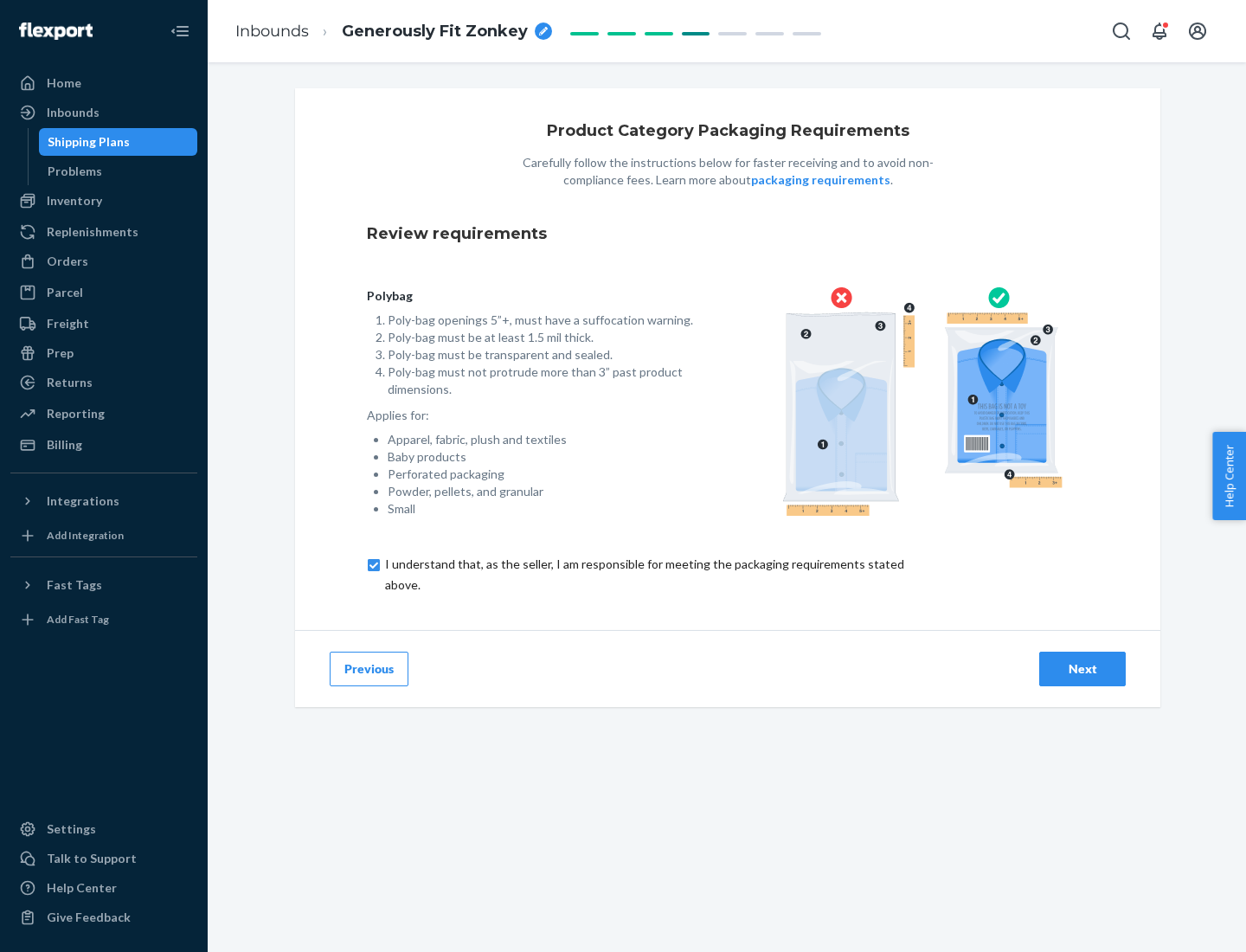
click at [1083, 668] on div "Next" at bounding box center [1083, 669] width 57 height 18
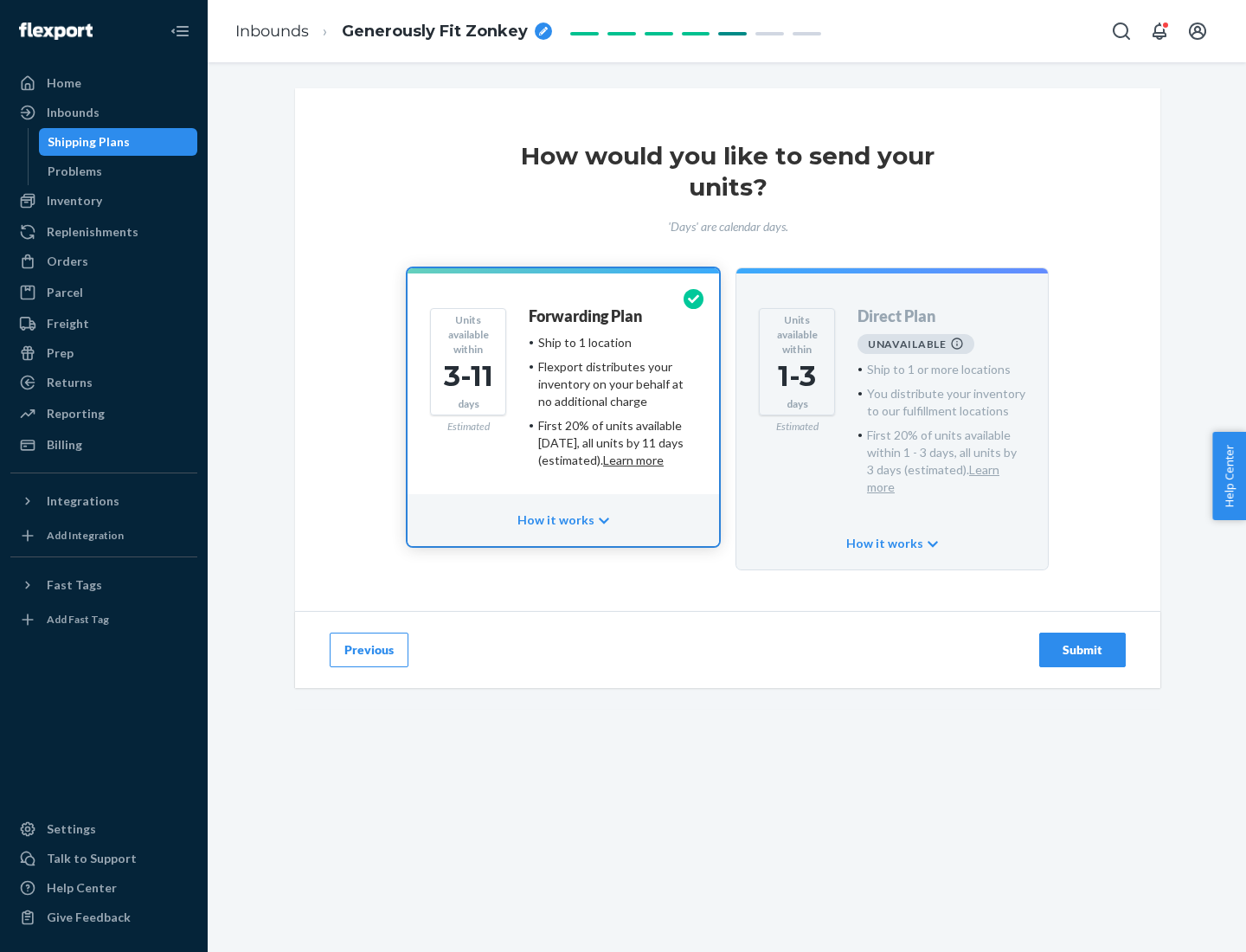
click at [587, 316] on h4 "Forwarding Plan" at bounding box center [586, 317] width 114 height 18
click at [1083, 641] on div "Submit" at bounding box center [1083, 650] width 57 height 18
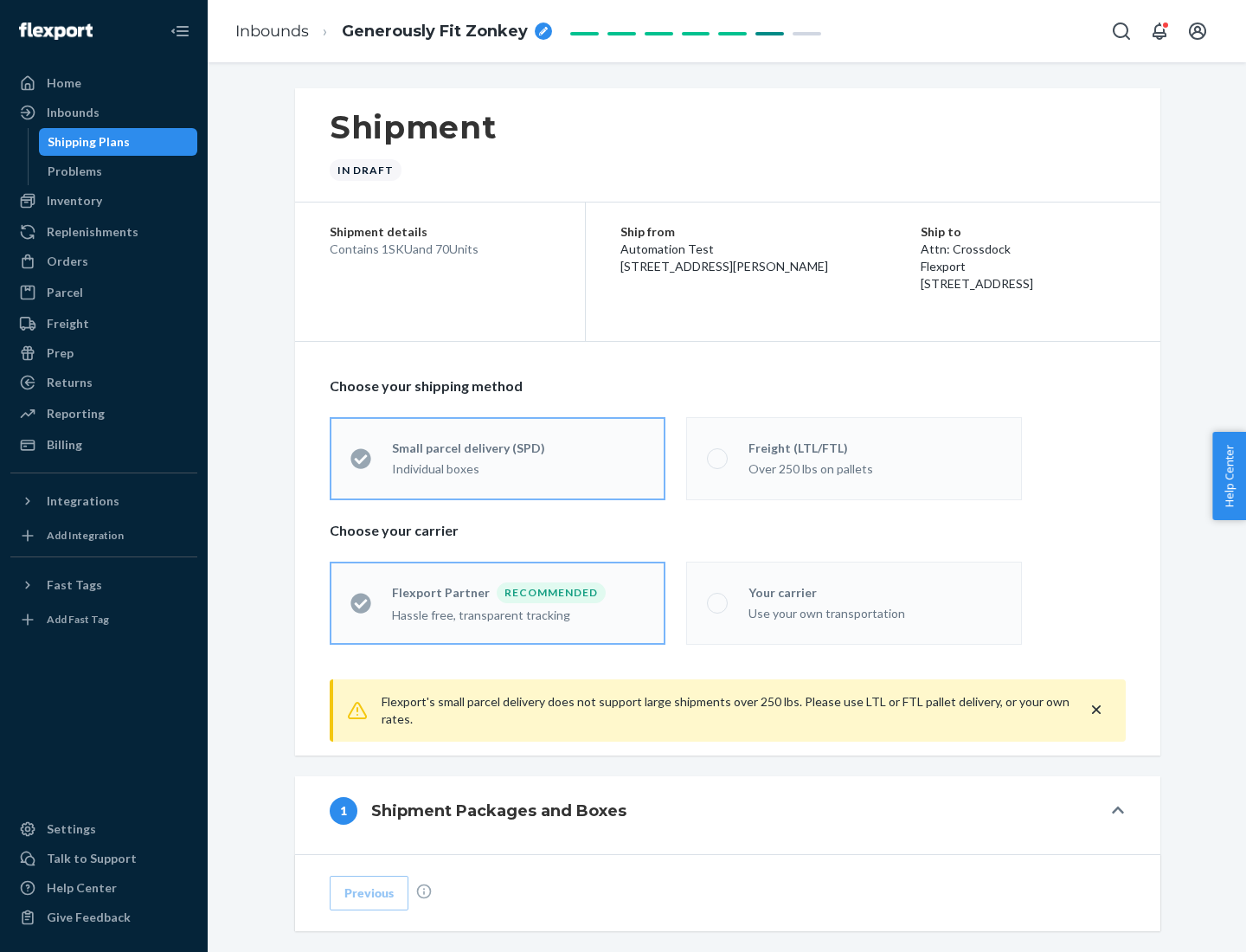
radio input "true"
radio input "false"
radio input "true"
radio input "false"
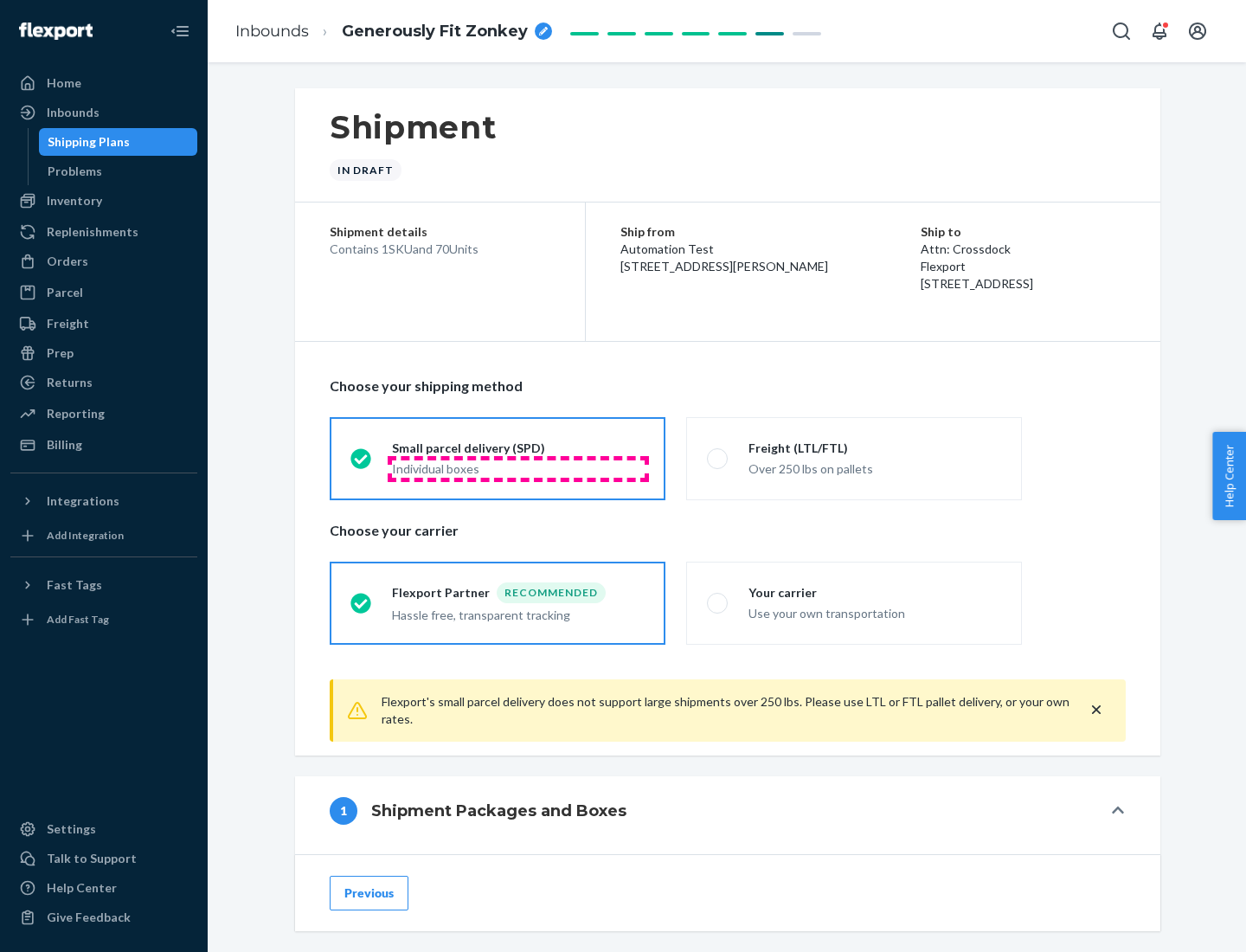
click at [518, 468] on div "Individual boxes" at bounding box center [518, 469] width 253 height 18
click at [362, 464] on input "Small parcel delivery (SPD) Individual boxes" at bounding box center [356, 458] width 12 height 12
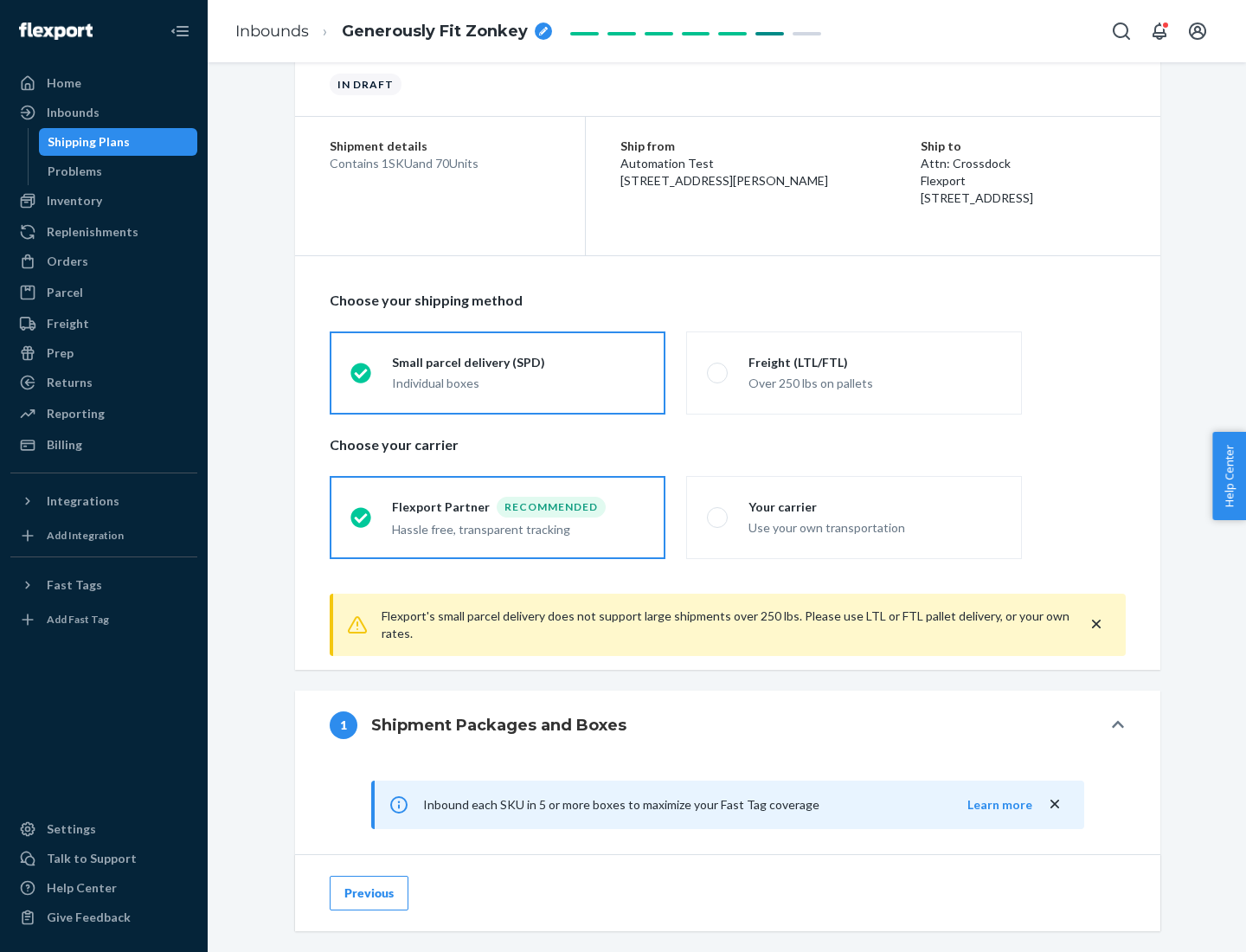
click at [518, 507] on div "Recommended" at bounding box center [552, 507] width 109 height 20
click at [362, 511] on input "Flexport Partner Recommended Hassle free, transparent tracking" at bounding box center [356, 517] width 12 height 12
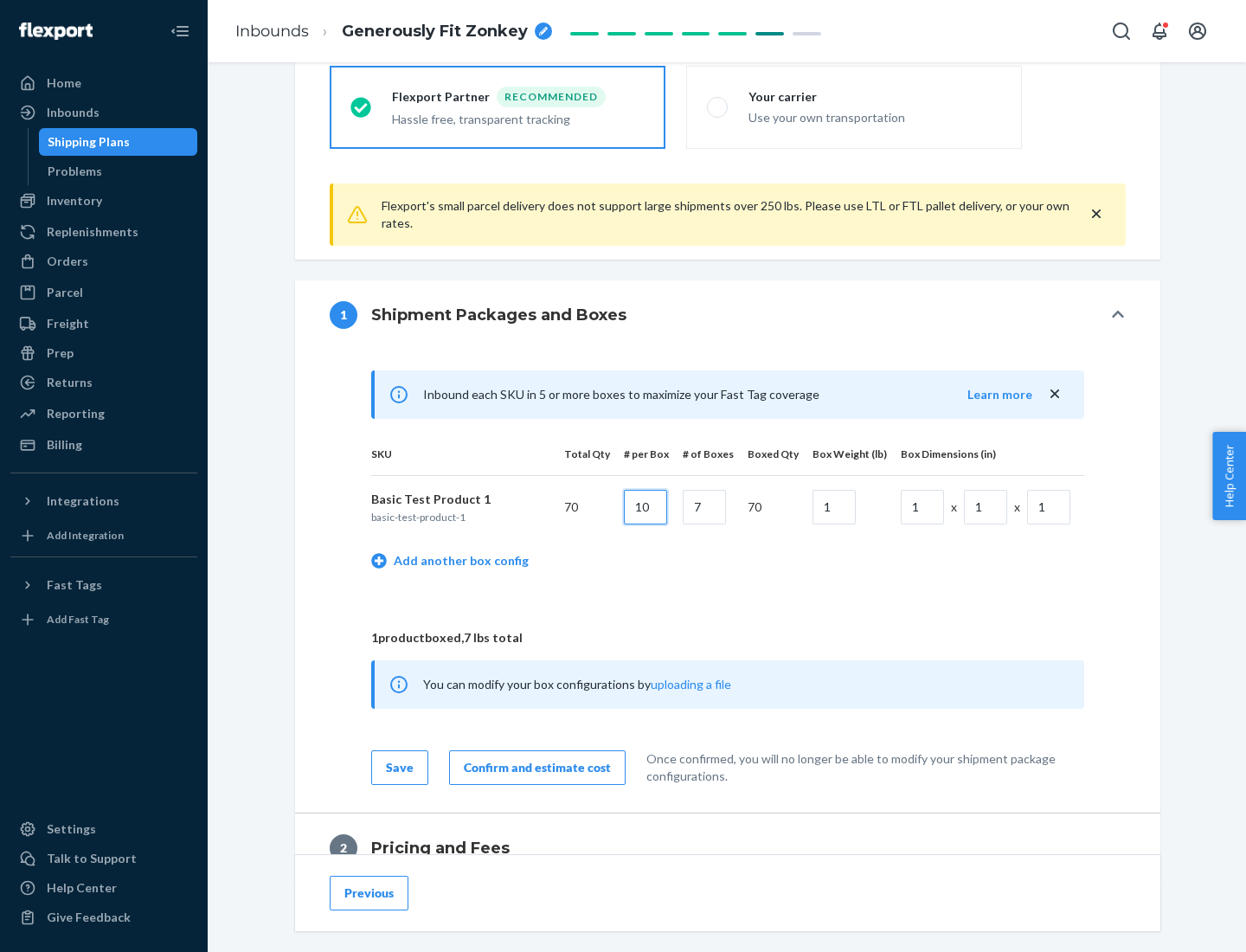
type input "10"
type input "7"
type input "1"
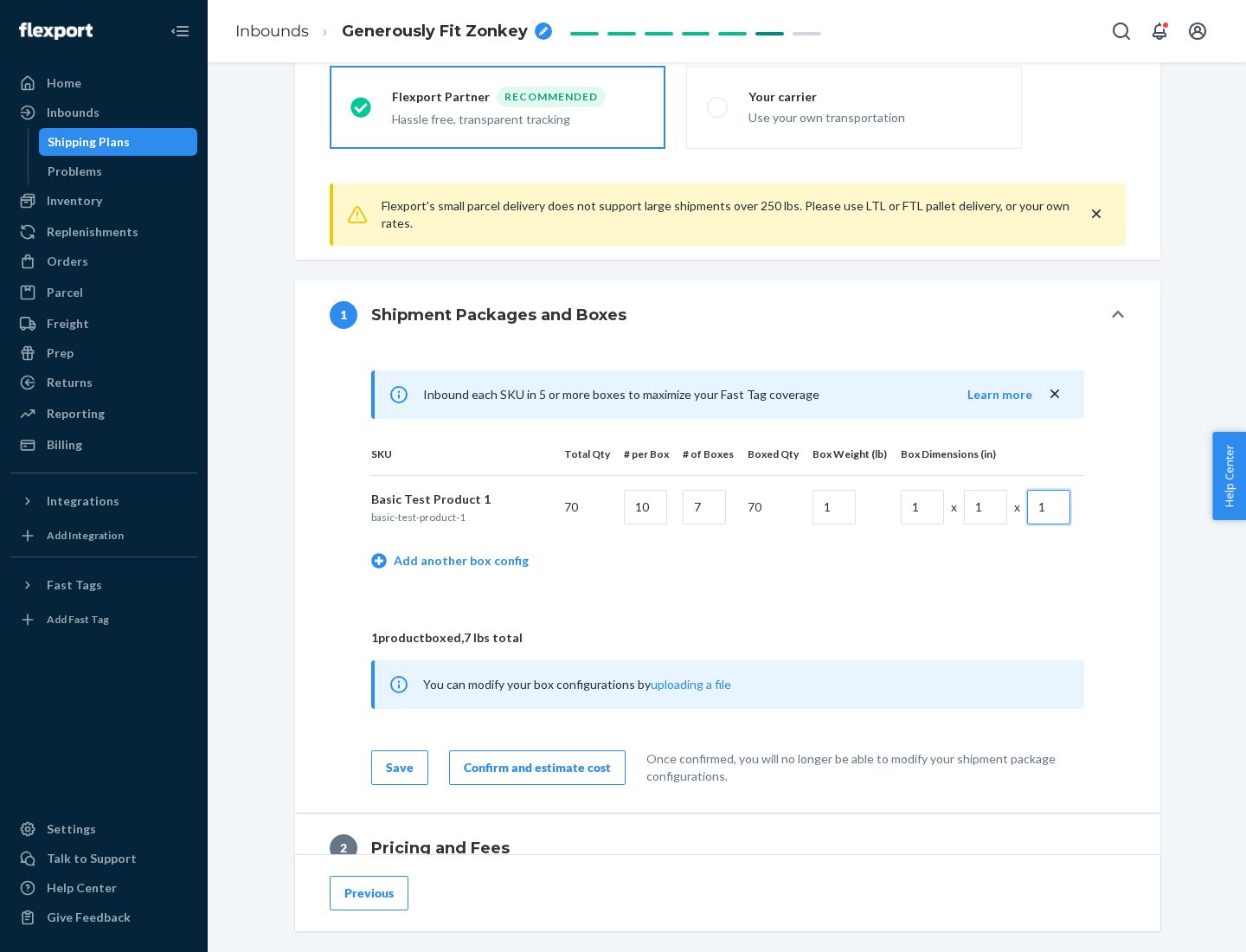
scroll to position [757, 0]
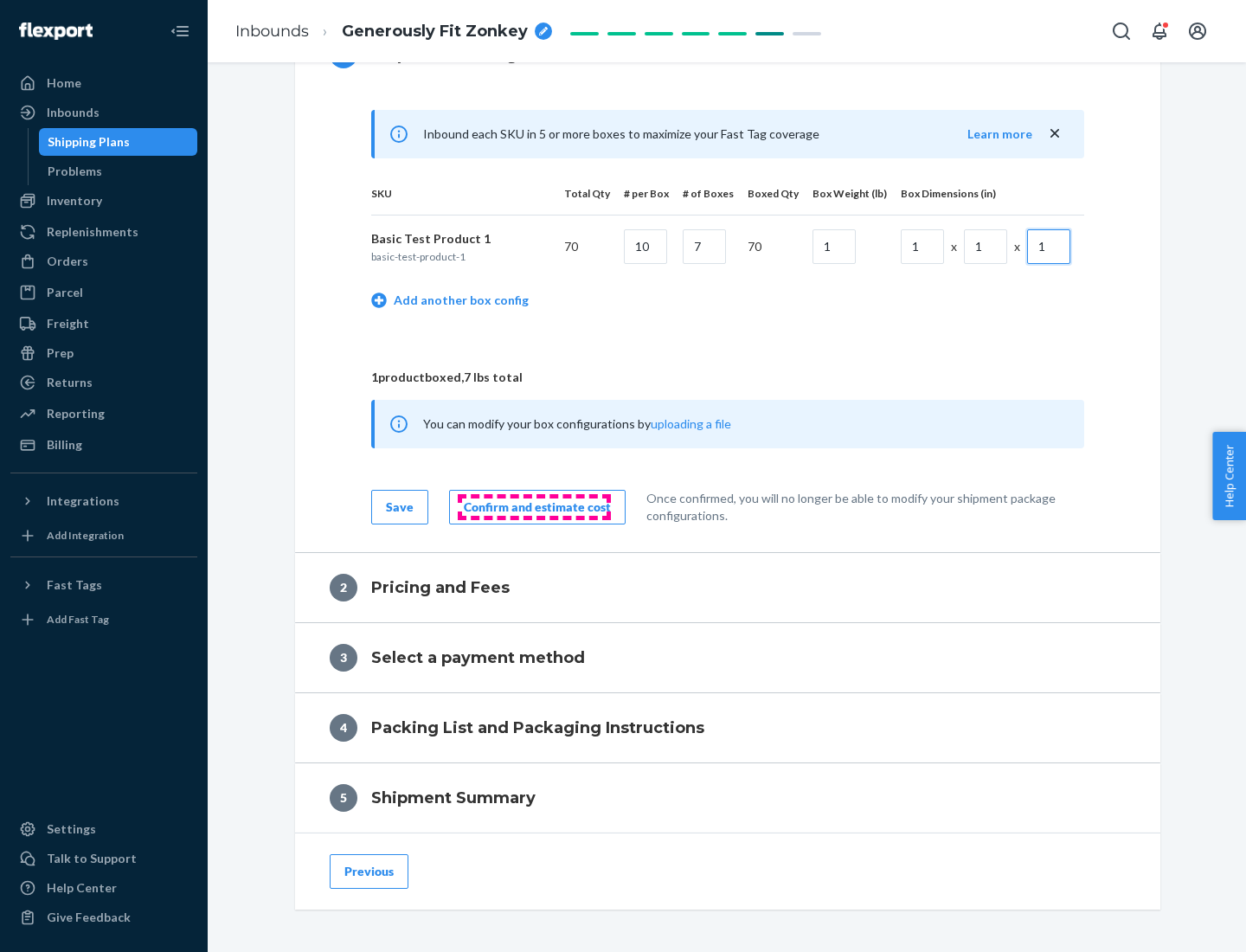
type input "1"
click at [534, 507] on div "Confirm and estimate cost" at bounding box center [537, 508] width 147 height 18
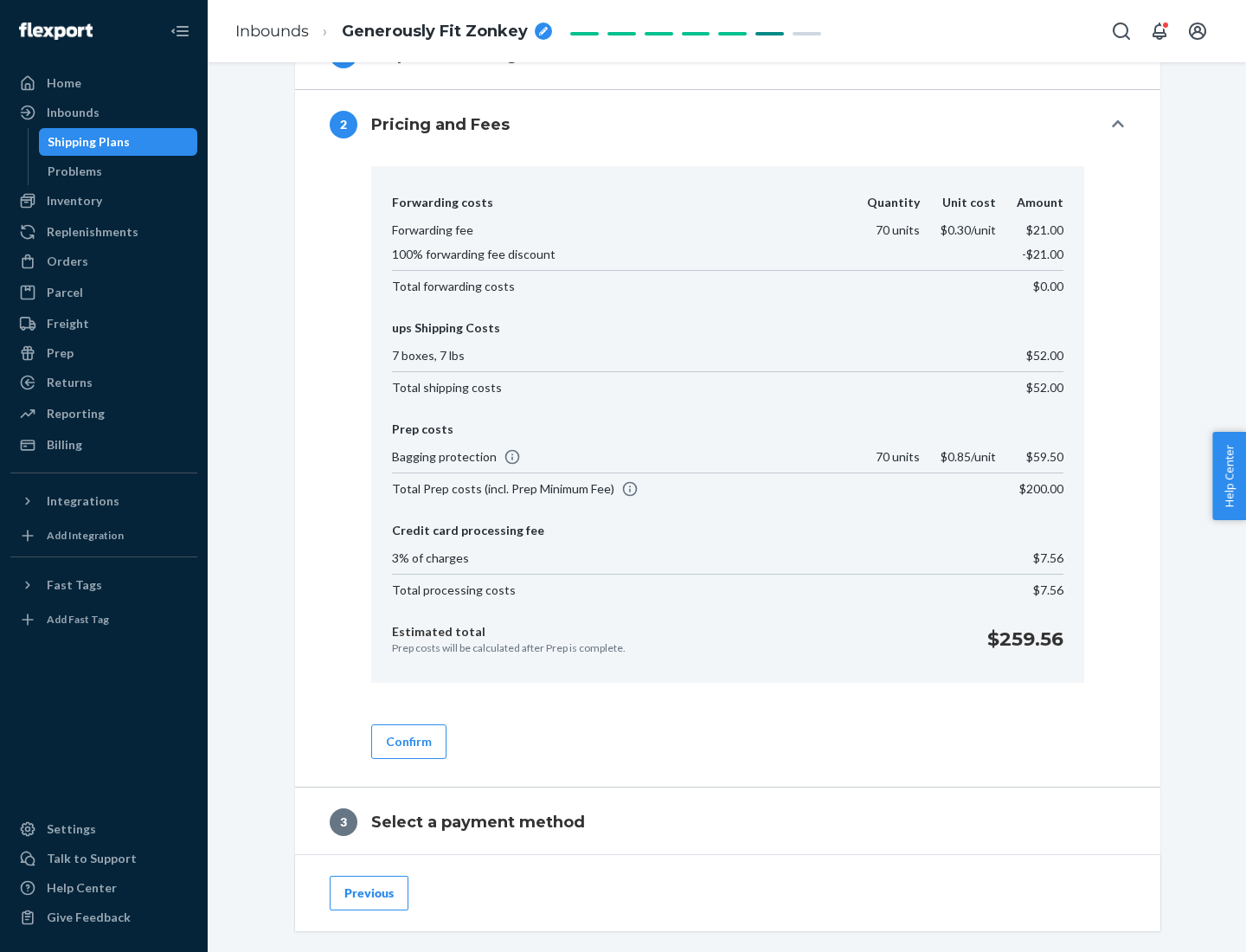
scroll to position [991, 0]
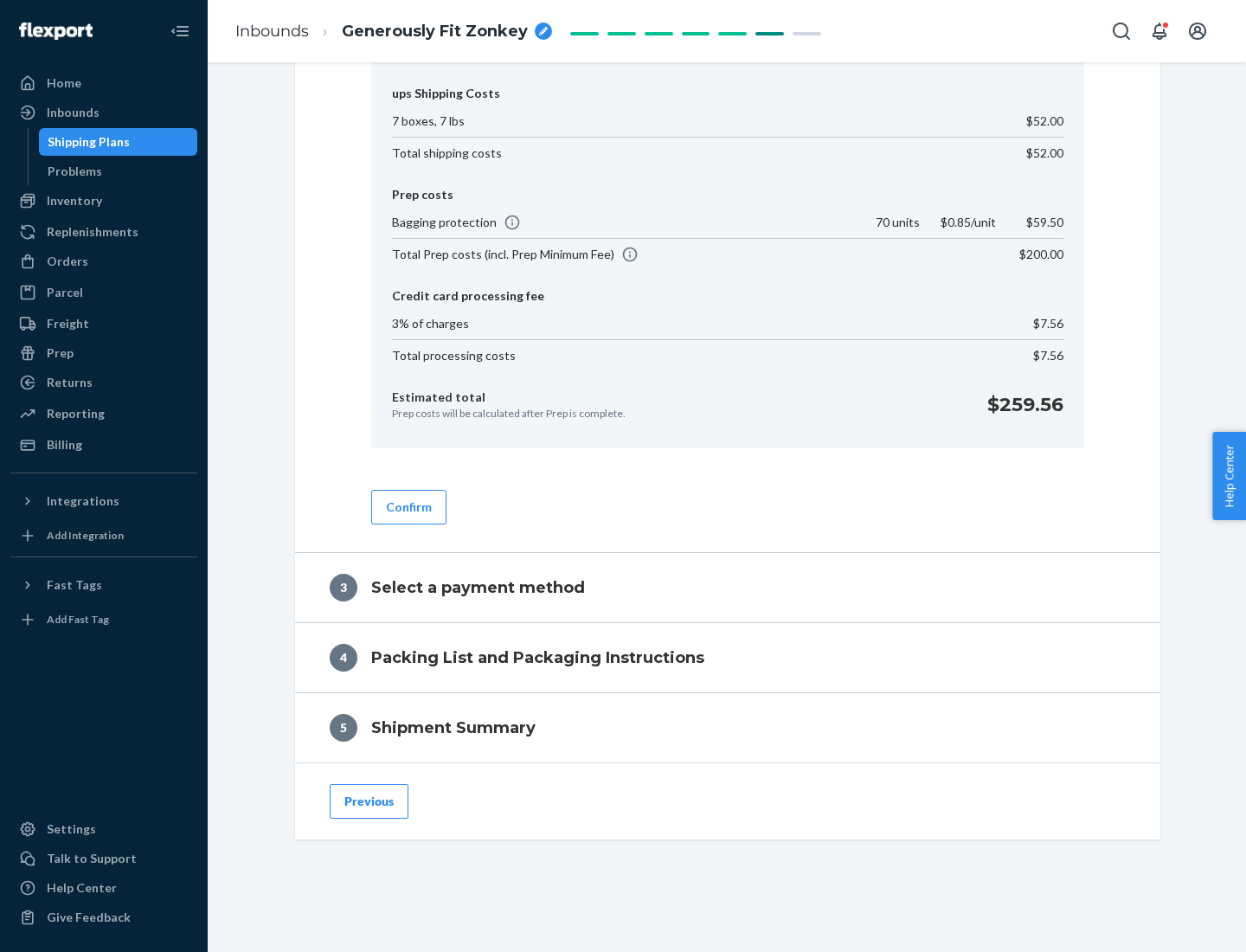
click at [408, 507] on button "Confirm" at bounding box center [409, 508] width 75 height 35
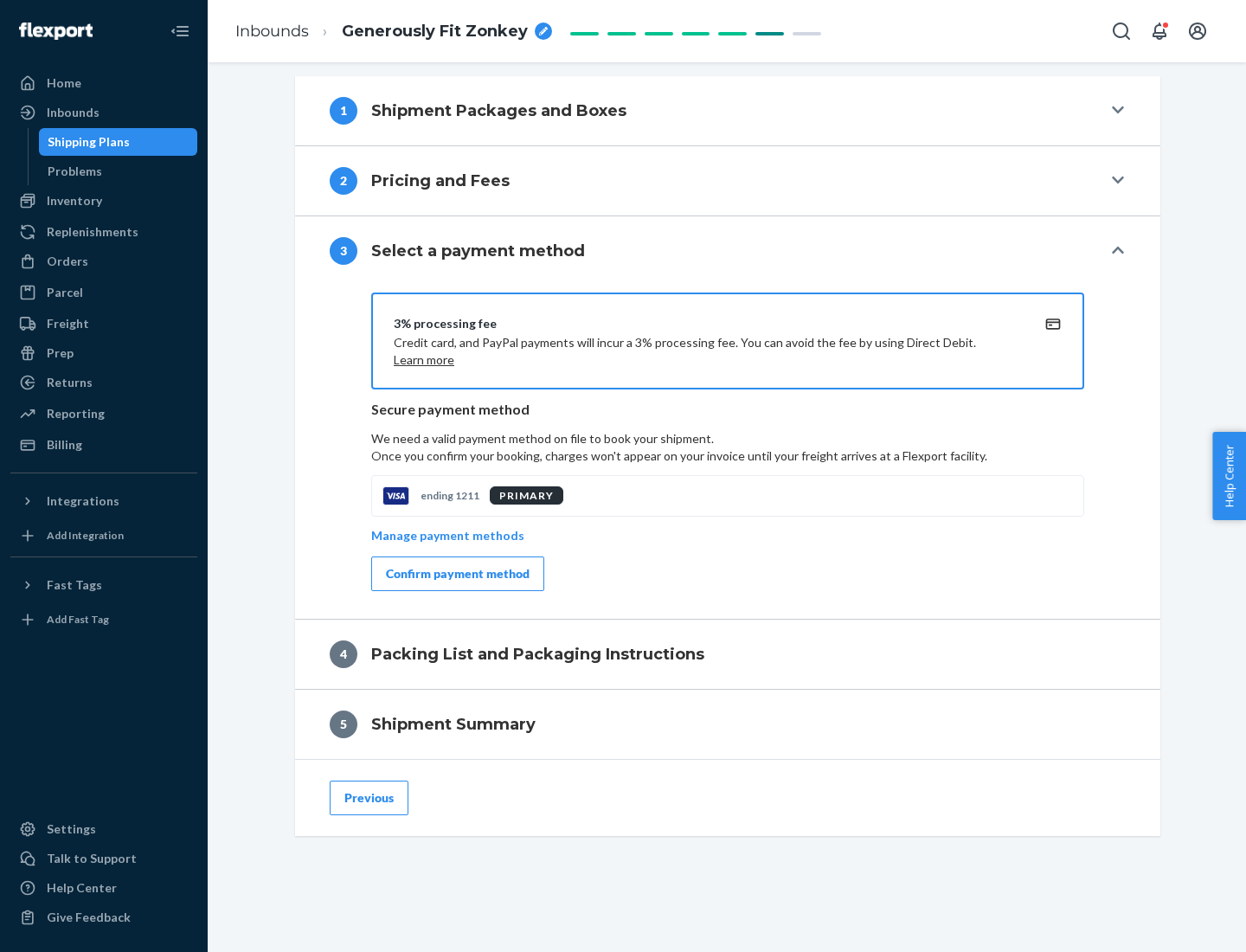
scroll to position [700, 0]
click at [456, 574] on div "Confirm payment method" at bounding box center [458, 574] width 144 height 18
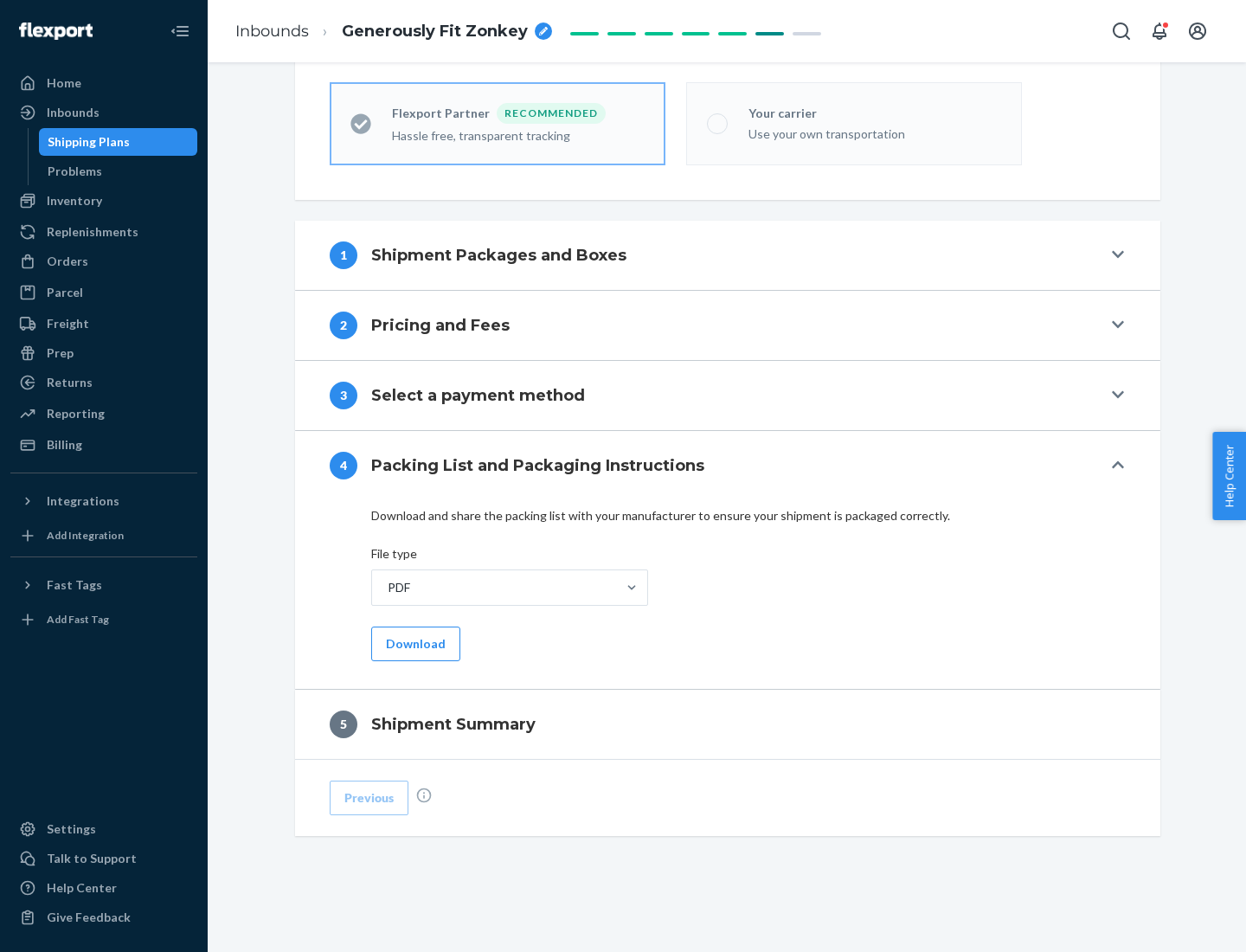
scroll to position [479, 0]
click at [413, 643] on button "Download" at bounding box center [416, 644] width 89 height 35
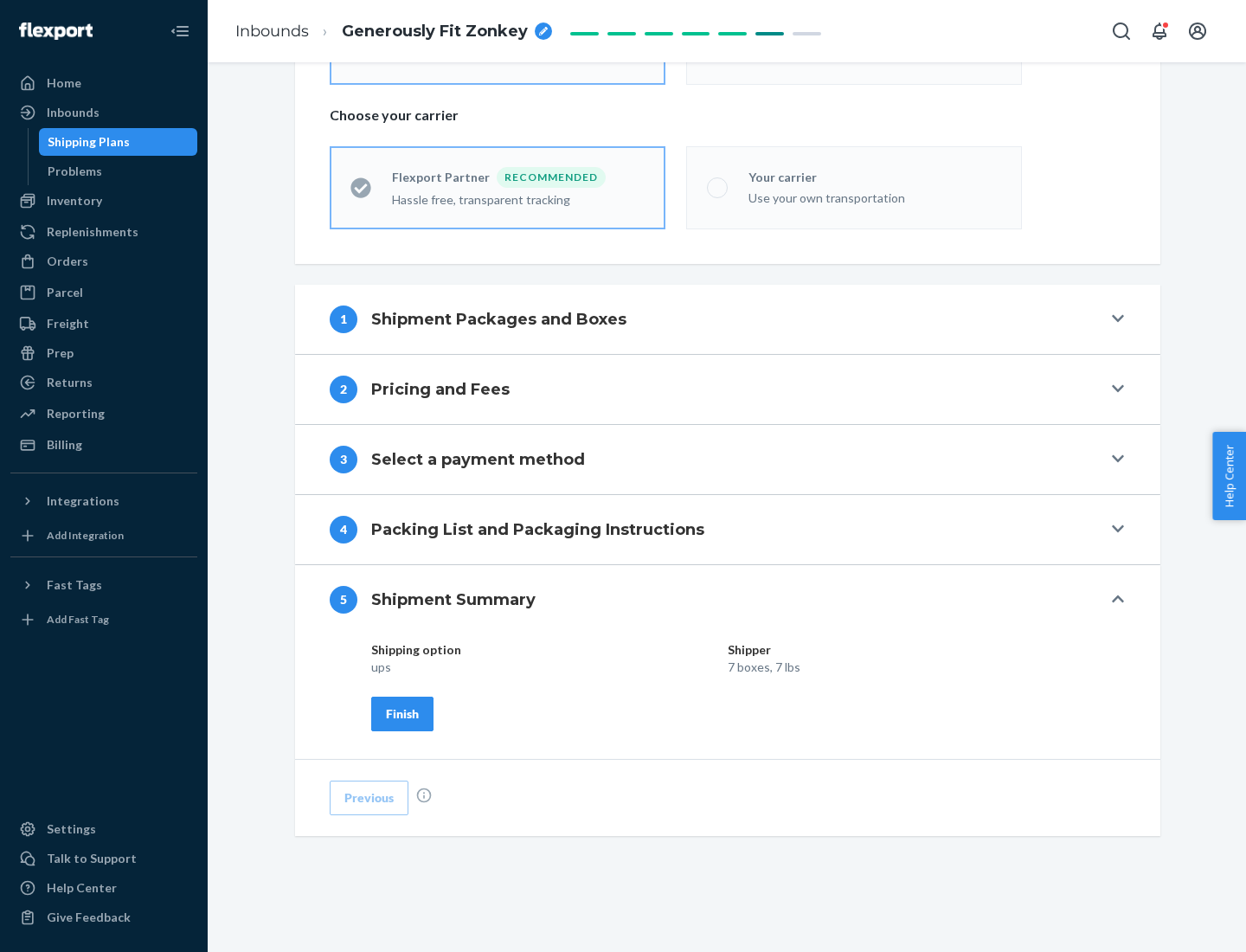
scroll to position [415, 0]
